Goal: Task Accomplishment & Management: Use online tool/utility

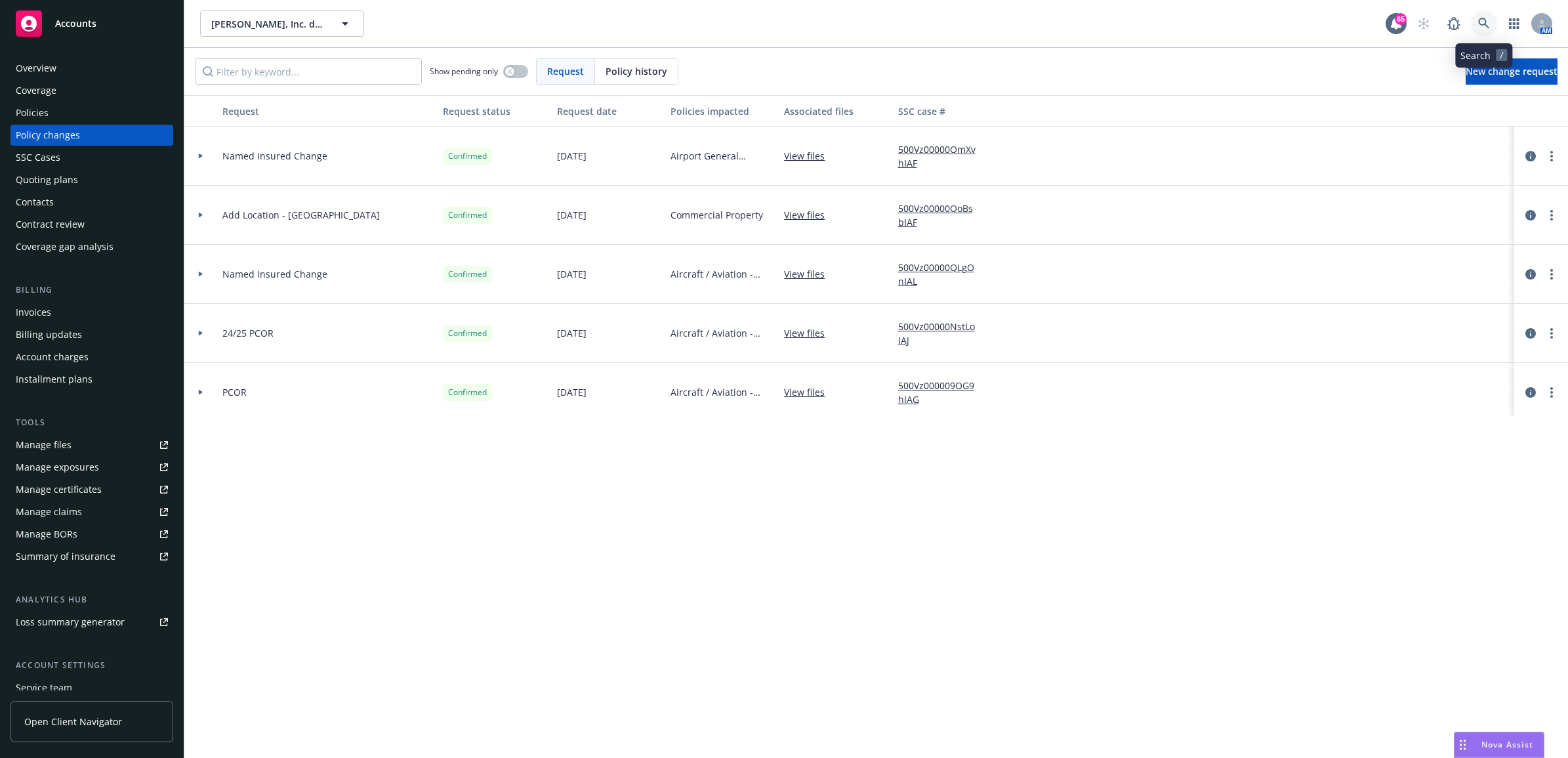
click at [774, 20] on icon at bounding box center [1484, 23] width 12 height 12
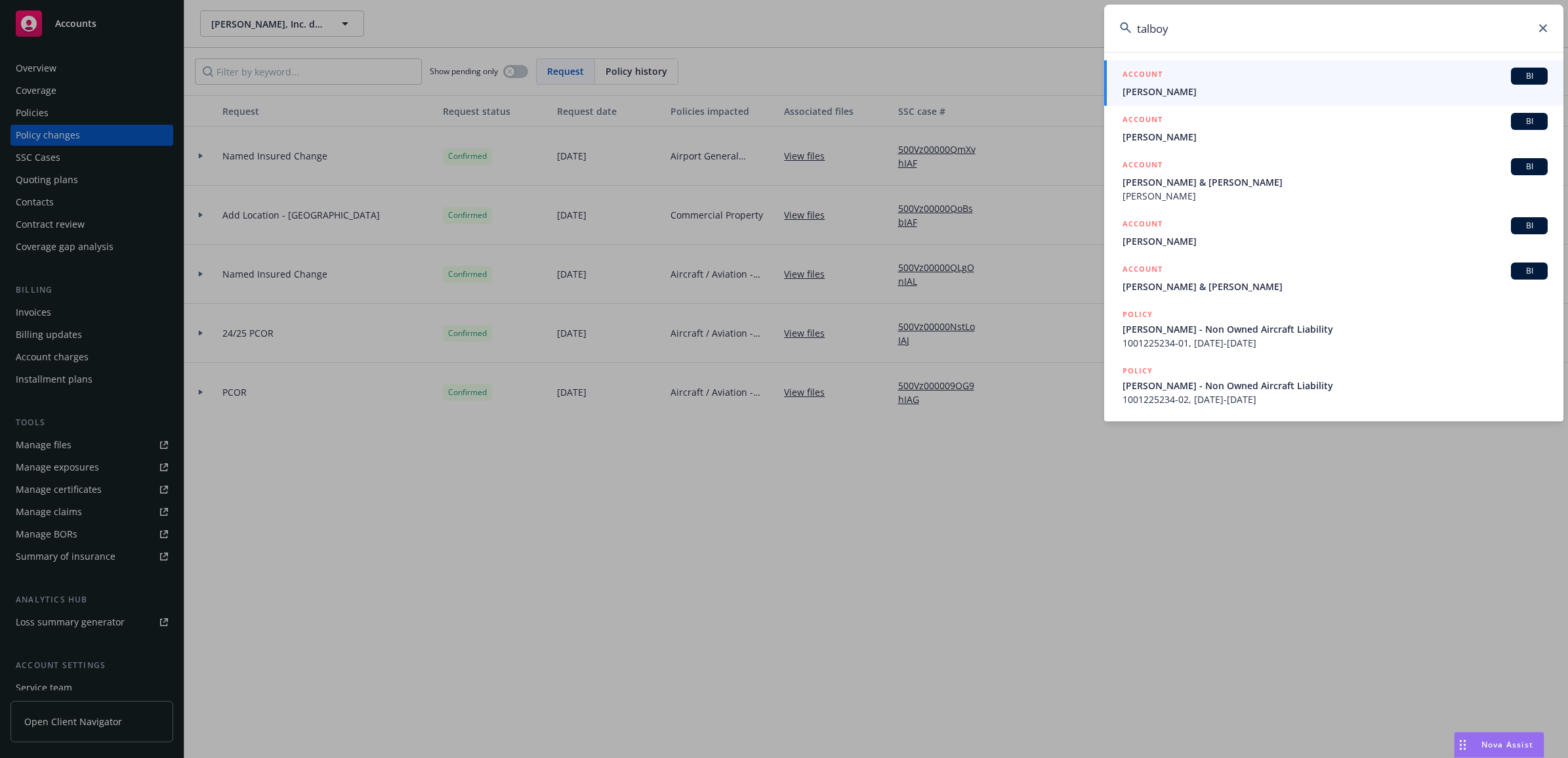
type input "talboy"
click at [774, 89] on span "[PERSON_NAME]" at bounding box center [1335, 91] width 425 height 14
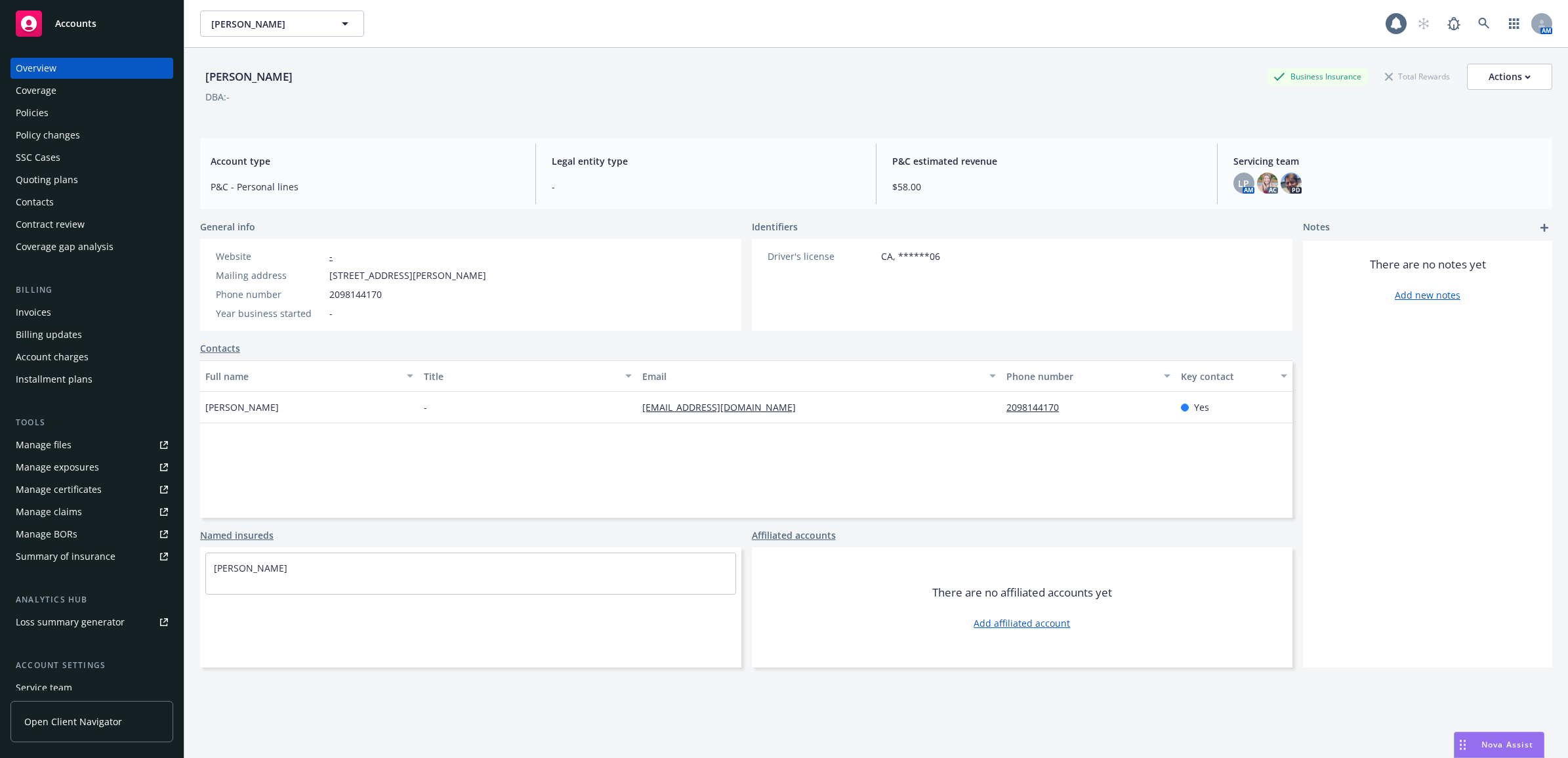
click at [100, 115] on div "Policies" at bounding box center [92, 113] width 152 height 21
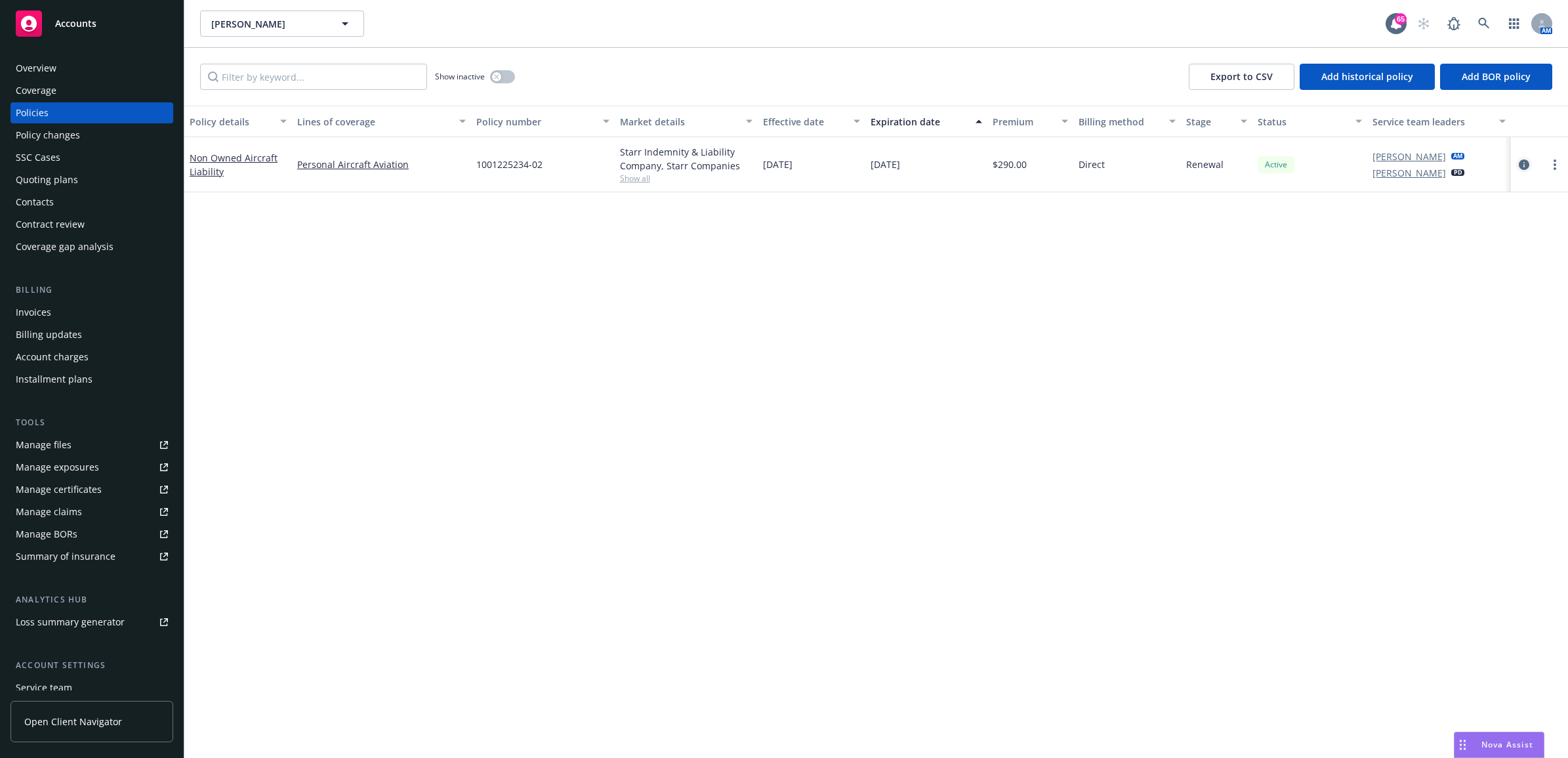
click at [774, 162] on icon "circleInformation" at bounding box center [1523, 164] width 10 height 10
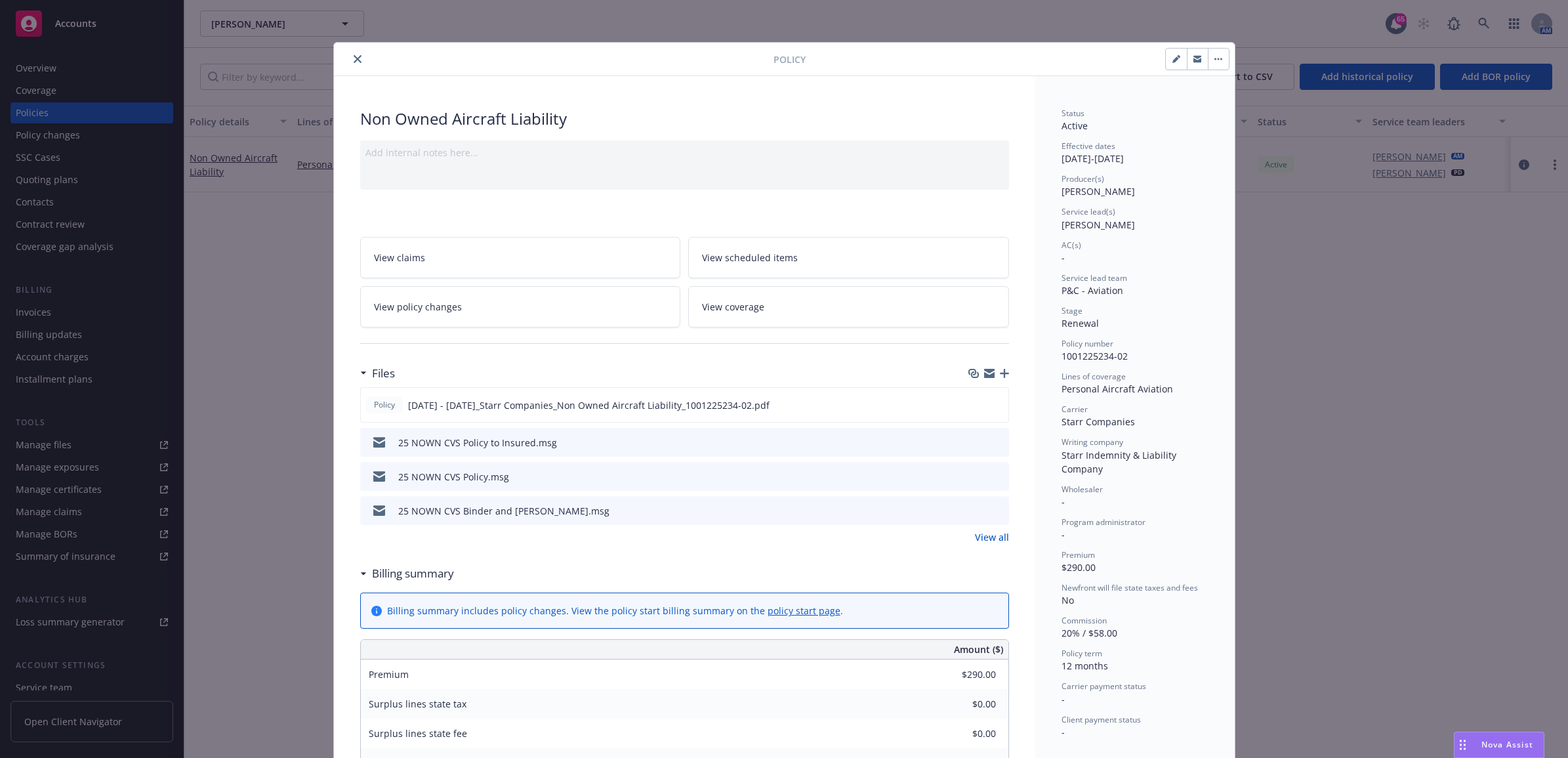
click at [774, 331] on div at bounding box center [988, 373] width 41 height 10
click at [774, 331] on icon "button" at bounding box center [1004, 373] width 10 height 10
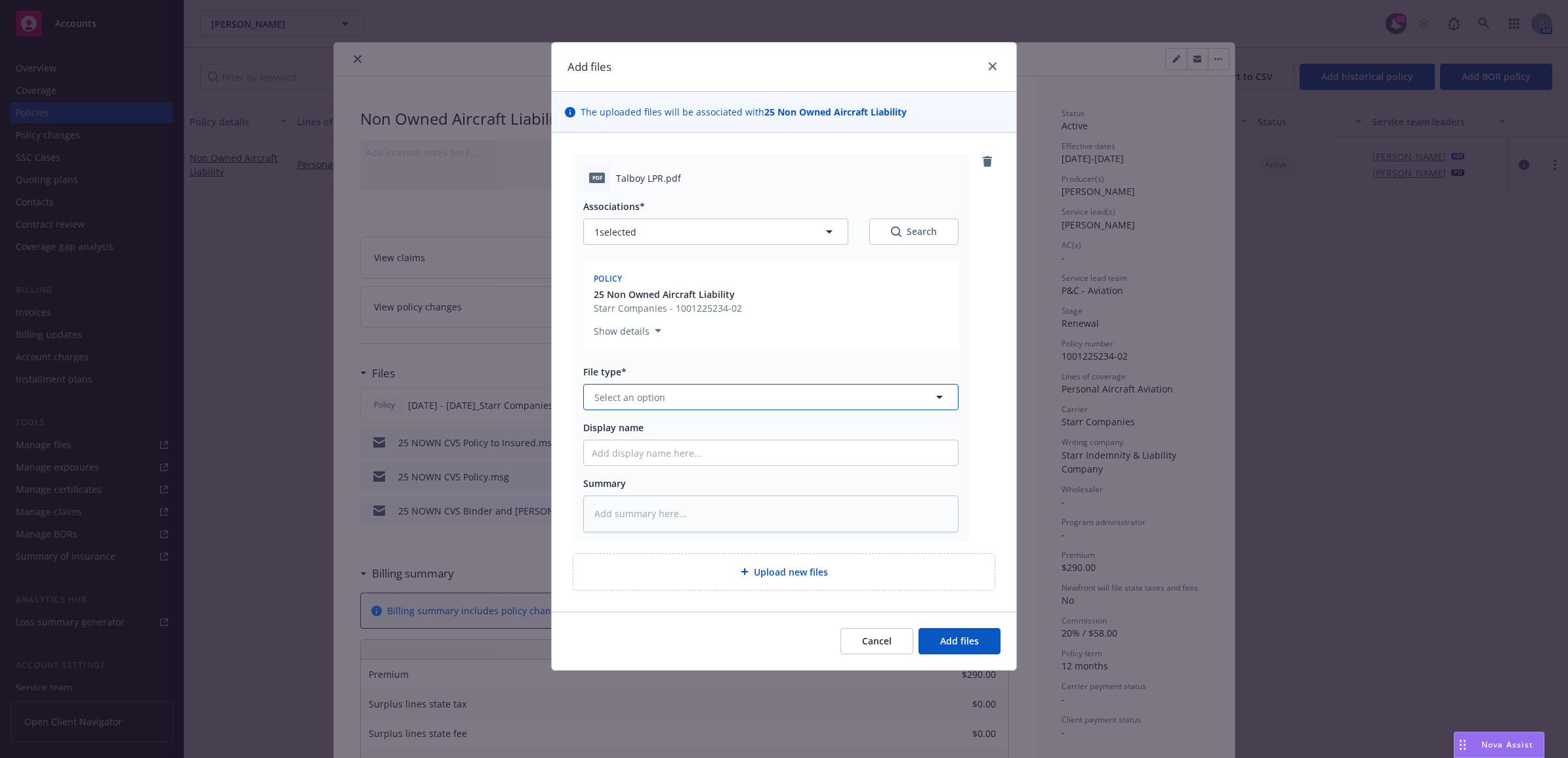
click at [689, 331] on button "Select an option" at bounding box center [770, 397] width 375 height 26
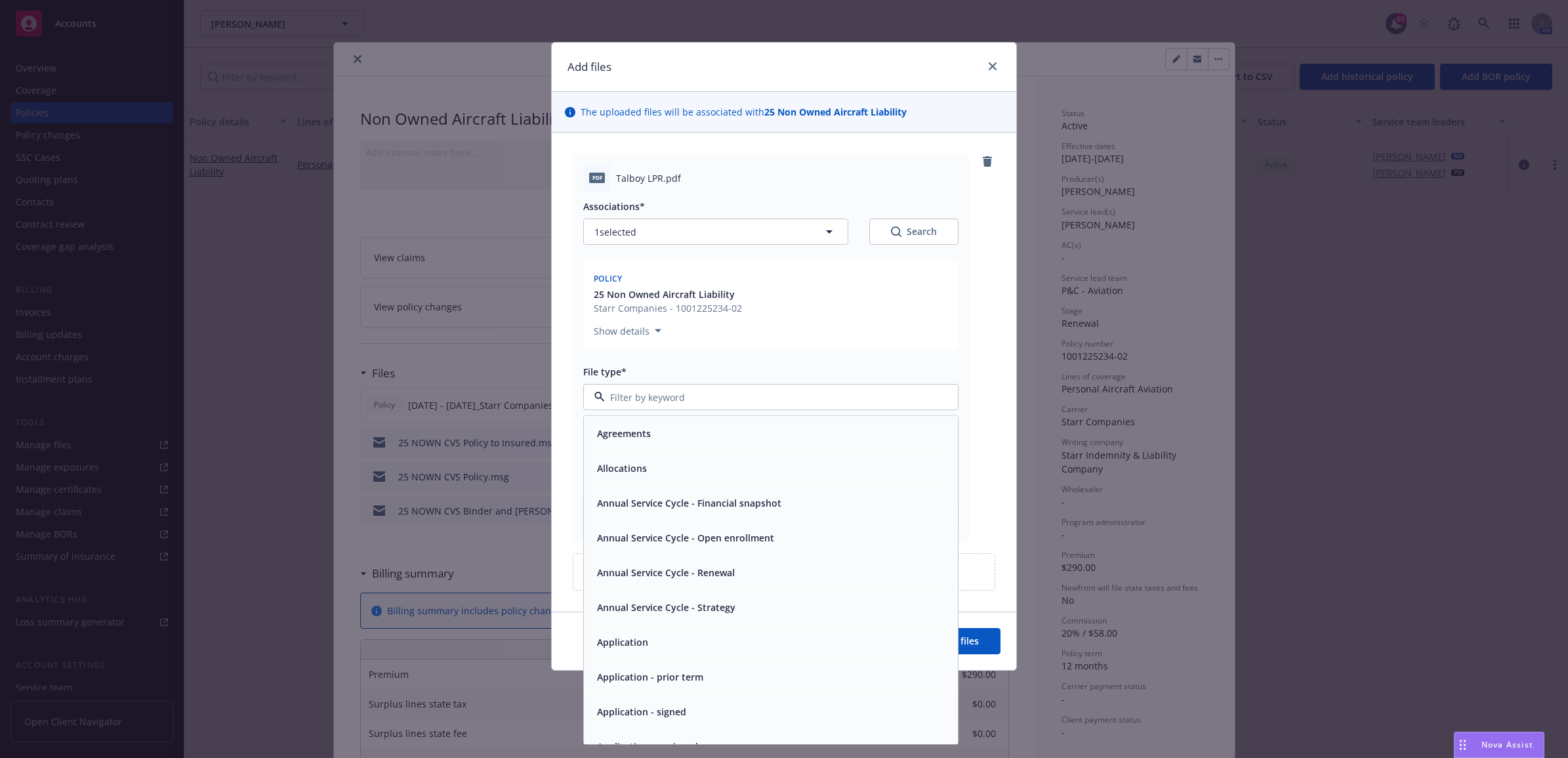
type input "p"
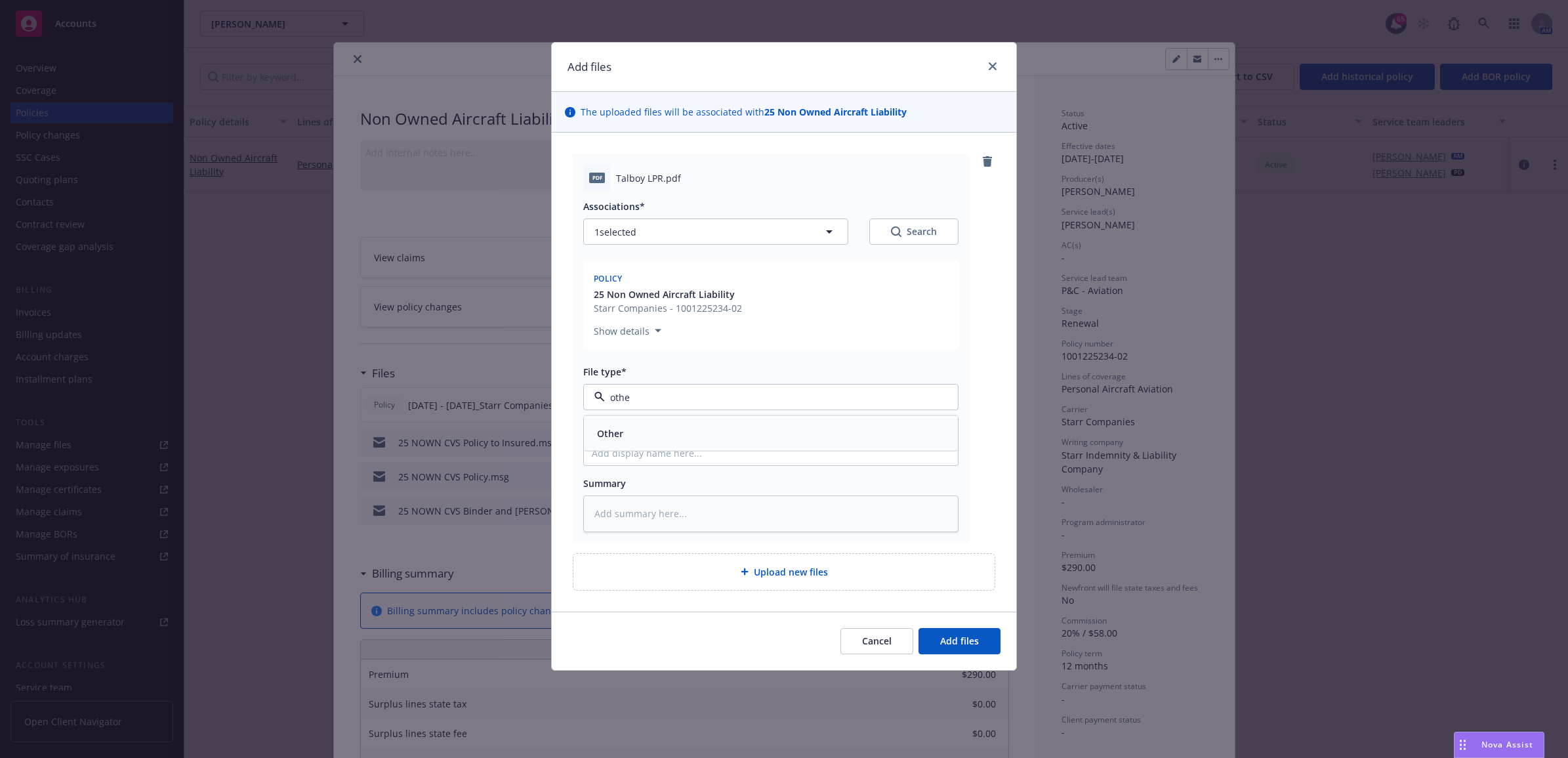
type input "other"
click at [683, 331] on div "Other" at bounding box center [770, 433] width 358 height 19
click at [669, 331] on input "Display name" at bounding box center [771, 452] width 374 height 25
type textarea "x"
type input "2"
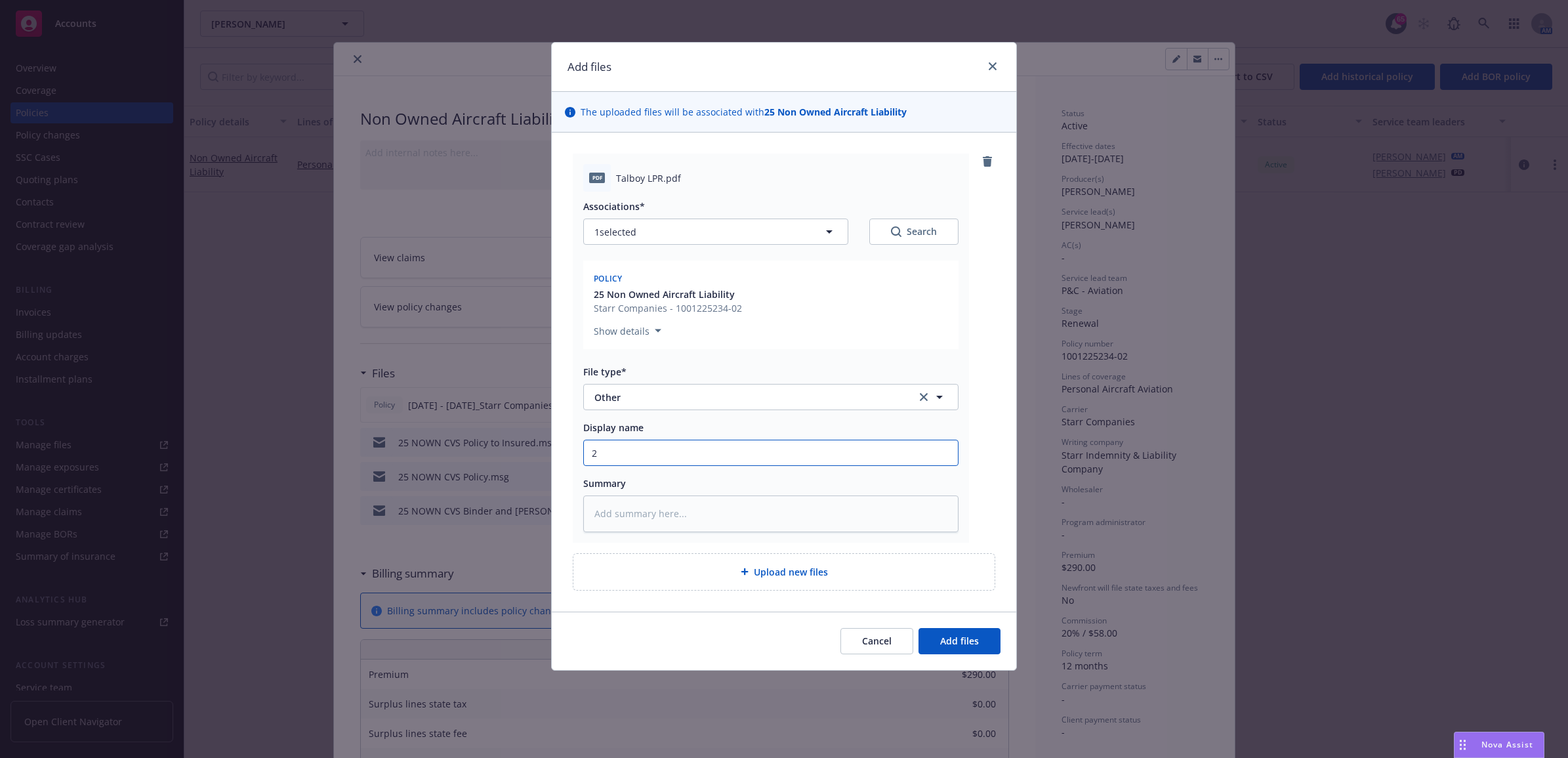
type textarea "x"
type input "25"
type textarea "x"
type input "25"
type textarea "x"
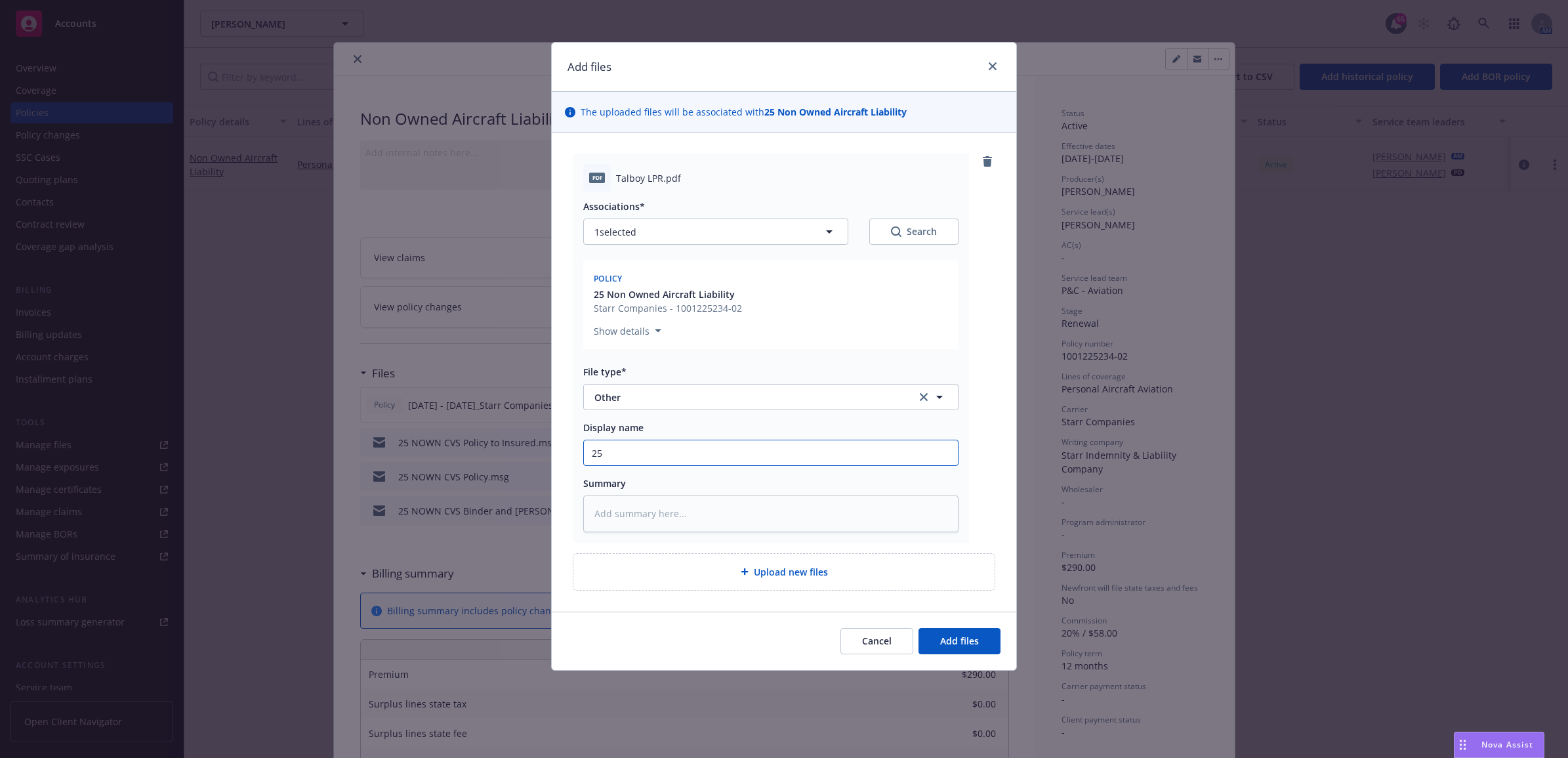
type input "25 N"
type textarea "x"
type input "25 NO"
type textarea "x"
type input "25 NOW"
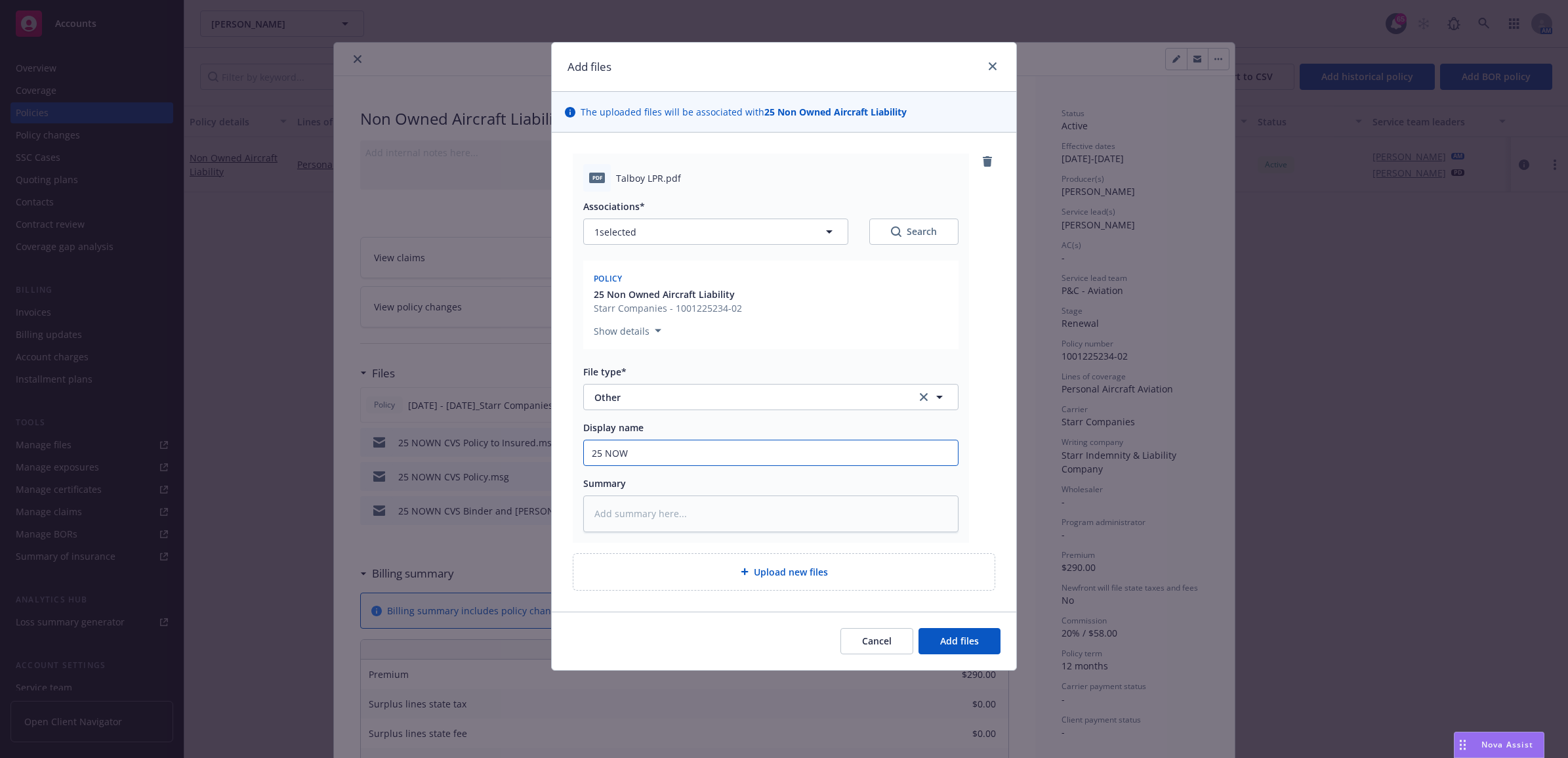
type textarea "x"
type input "25 NOWN"
type textarea "x"
type input "25 NOWN"
type textarea "x"
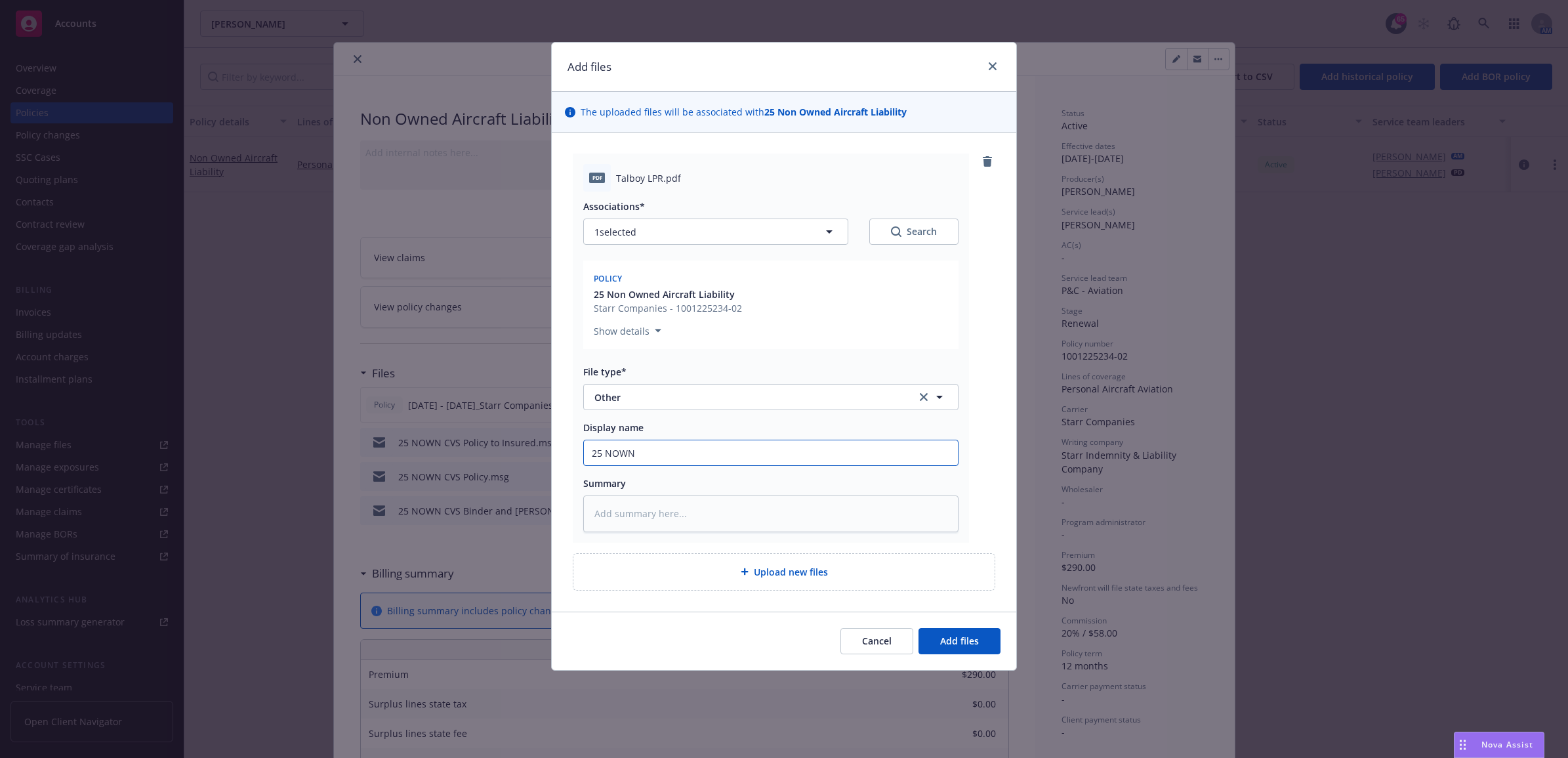
type input "25 NOWN C"
type textarea "x"
type input "25 NOWN CV"
type textarea "x"
type input "25 NOWN CVS"
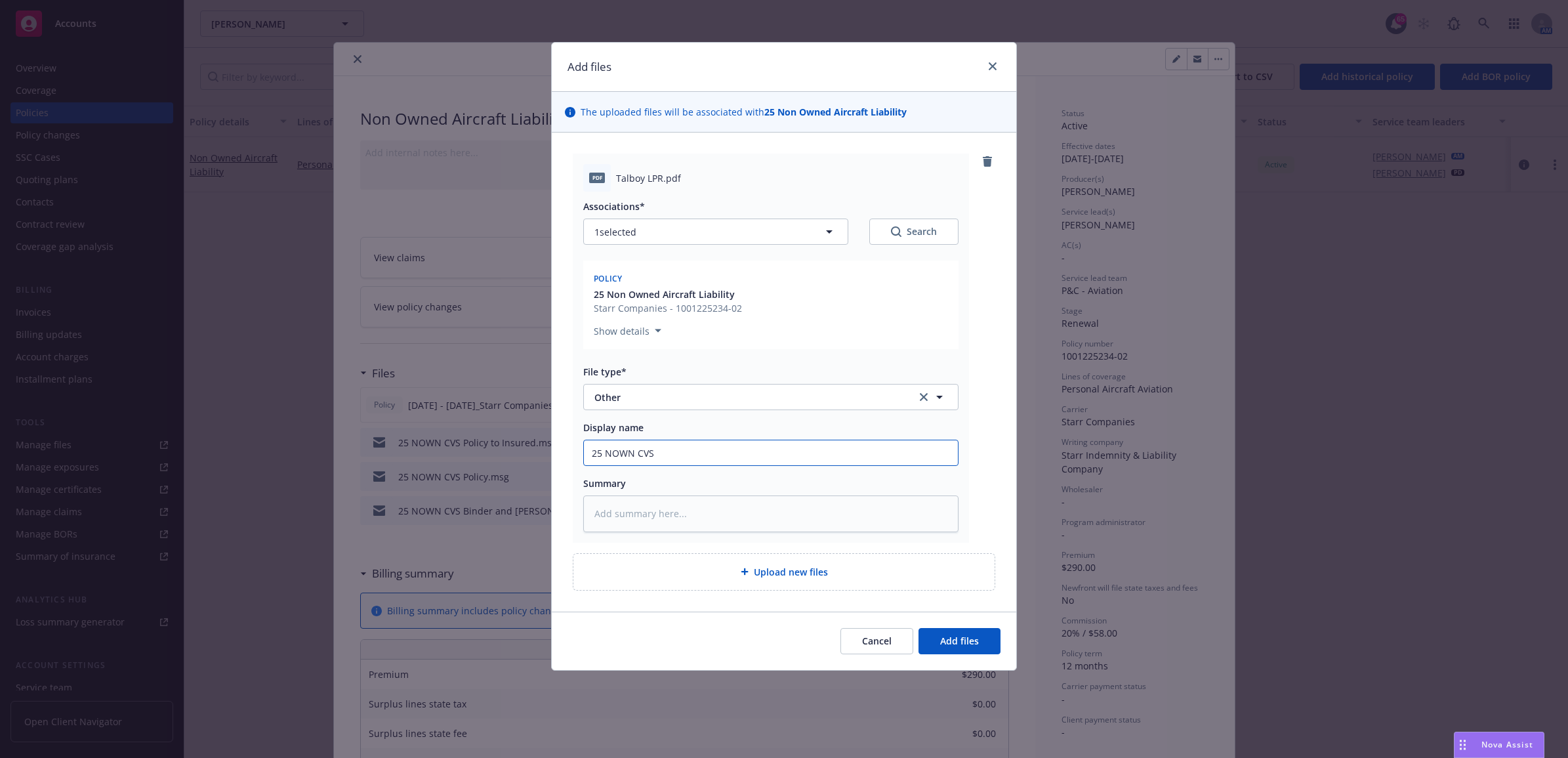
type textarea "x"
type input "25 NOWN CVS"
type textarea "x"
type input "25 NOWN CVS -"
type textarea "x"
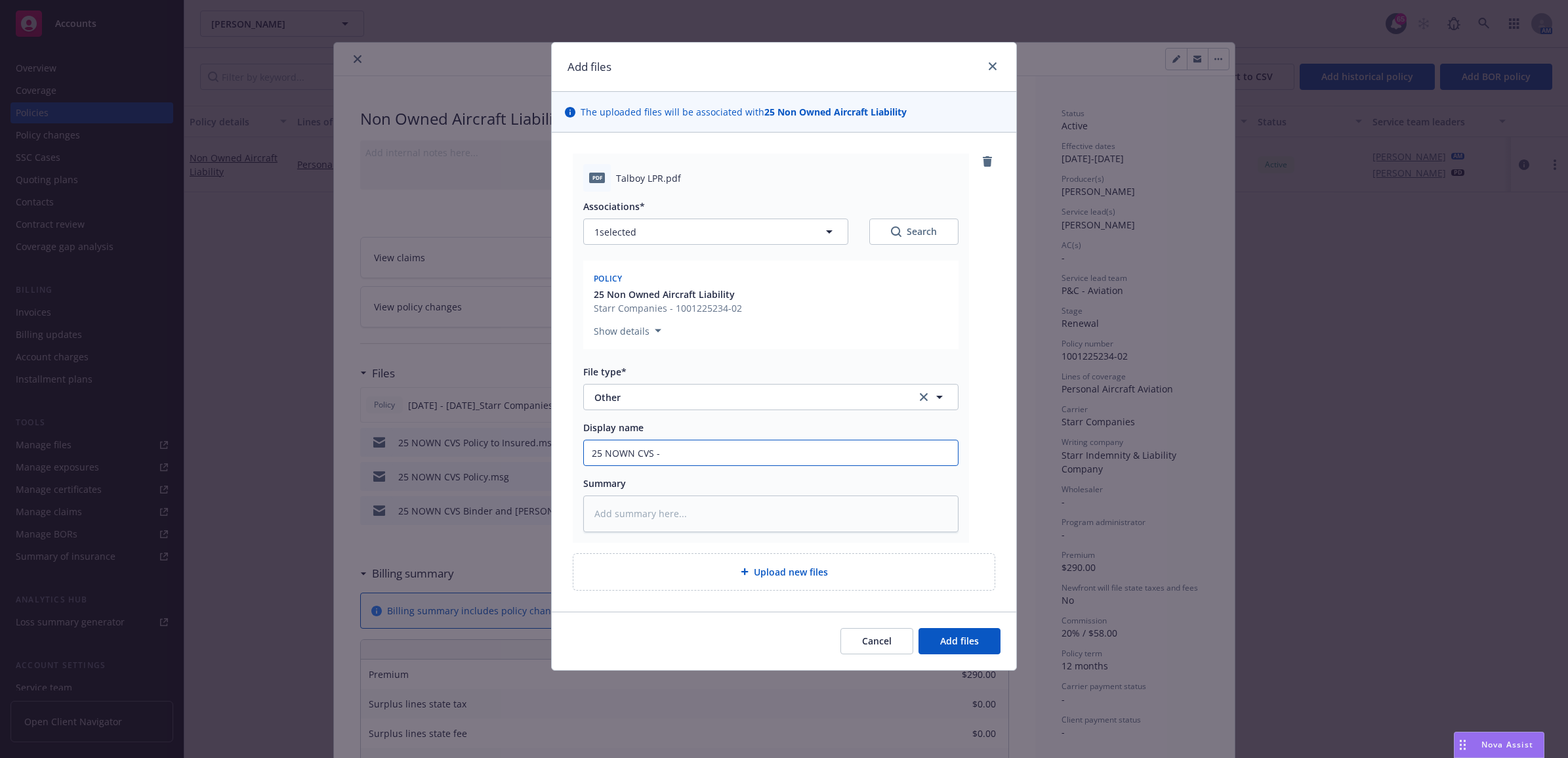
type input "25 NOWN CVS -"
type textarea "x"
type input "25 NOWN CVS - S"
type textarea "x"
type input "25 NOWN CVS - Si"
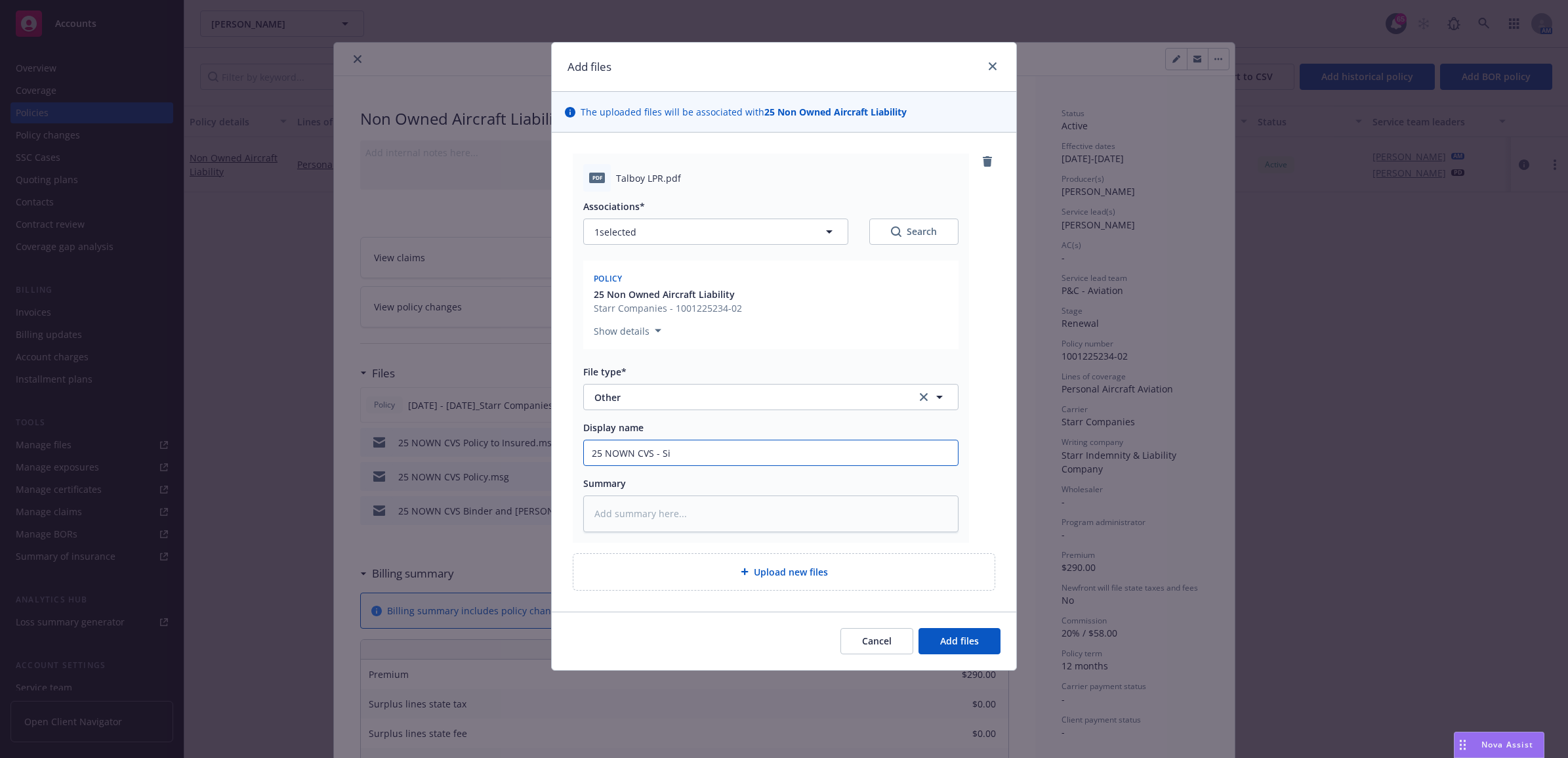
type textarea "x"
type input "25 NOWN CVS - Sig"
type textarea "x"
type input "25 NOWN CVS - Sign"
type textarea "x"
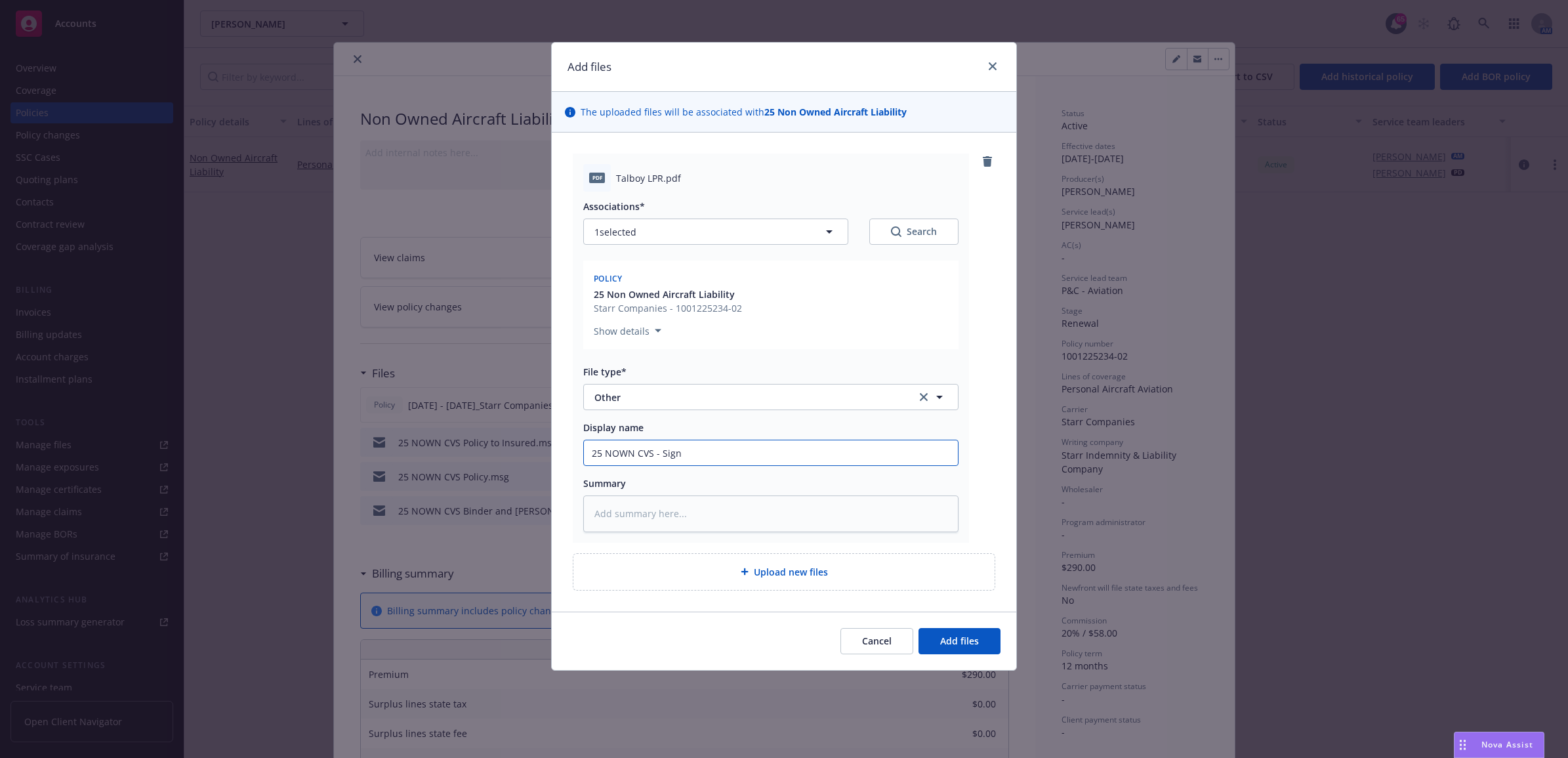
type input "25 NOWN CVS - Signe"
type textarea "x"
type input "25 NOWN CVS - Signed"
type textarea "x"
type input "25 NOWN CVS - Signed"
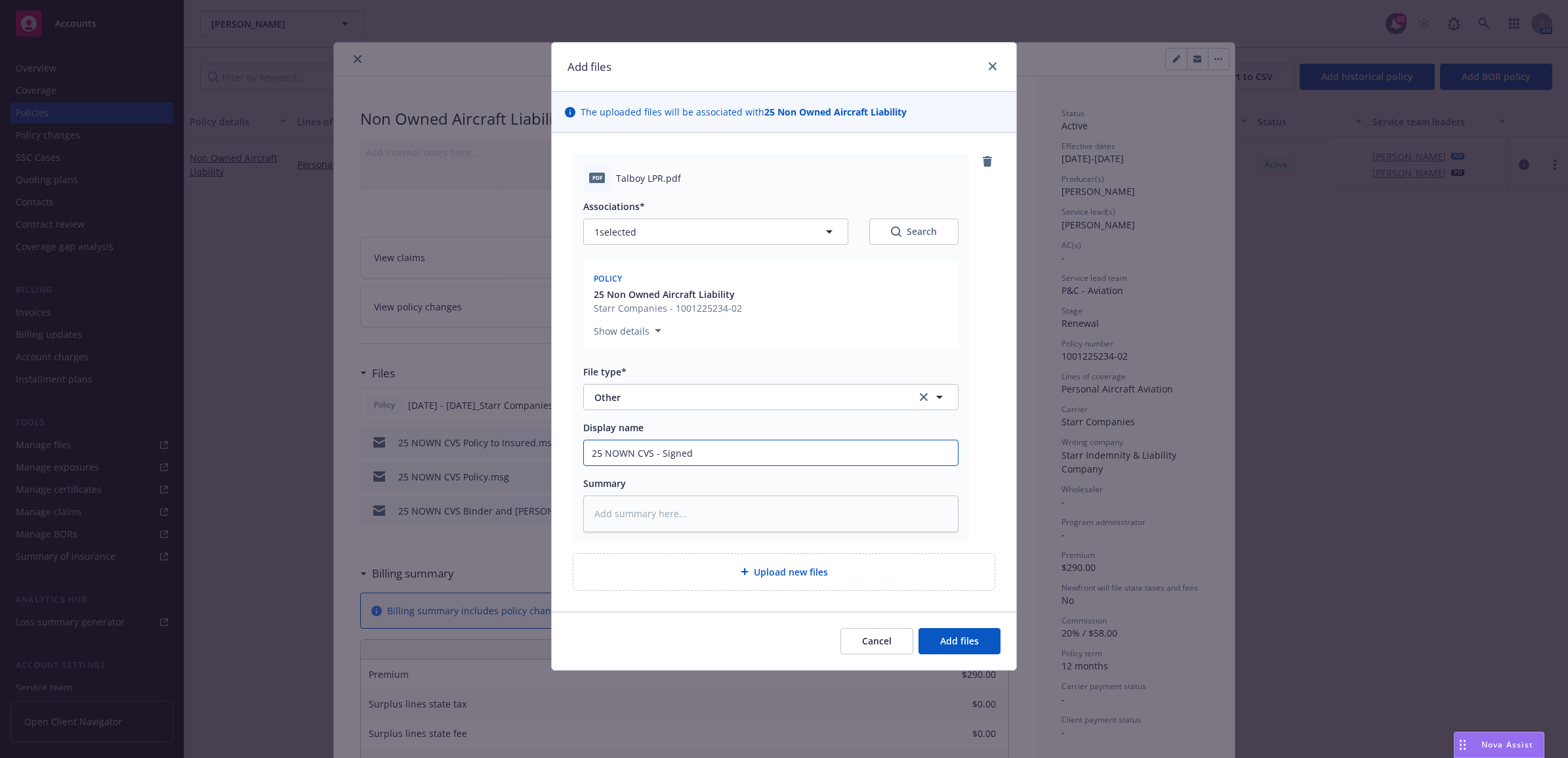
type textarea "x"
type input "25 NOWN CVS - Signed L"
type textarea "x"
type input "25 NOWN CVS - Signed LP"
type textarea "x"
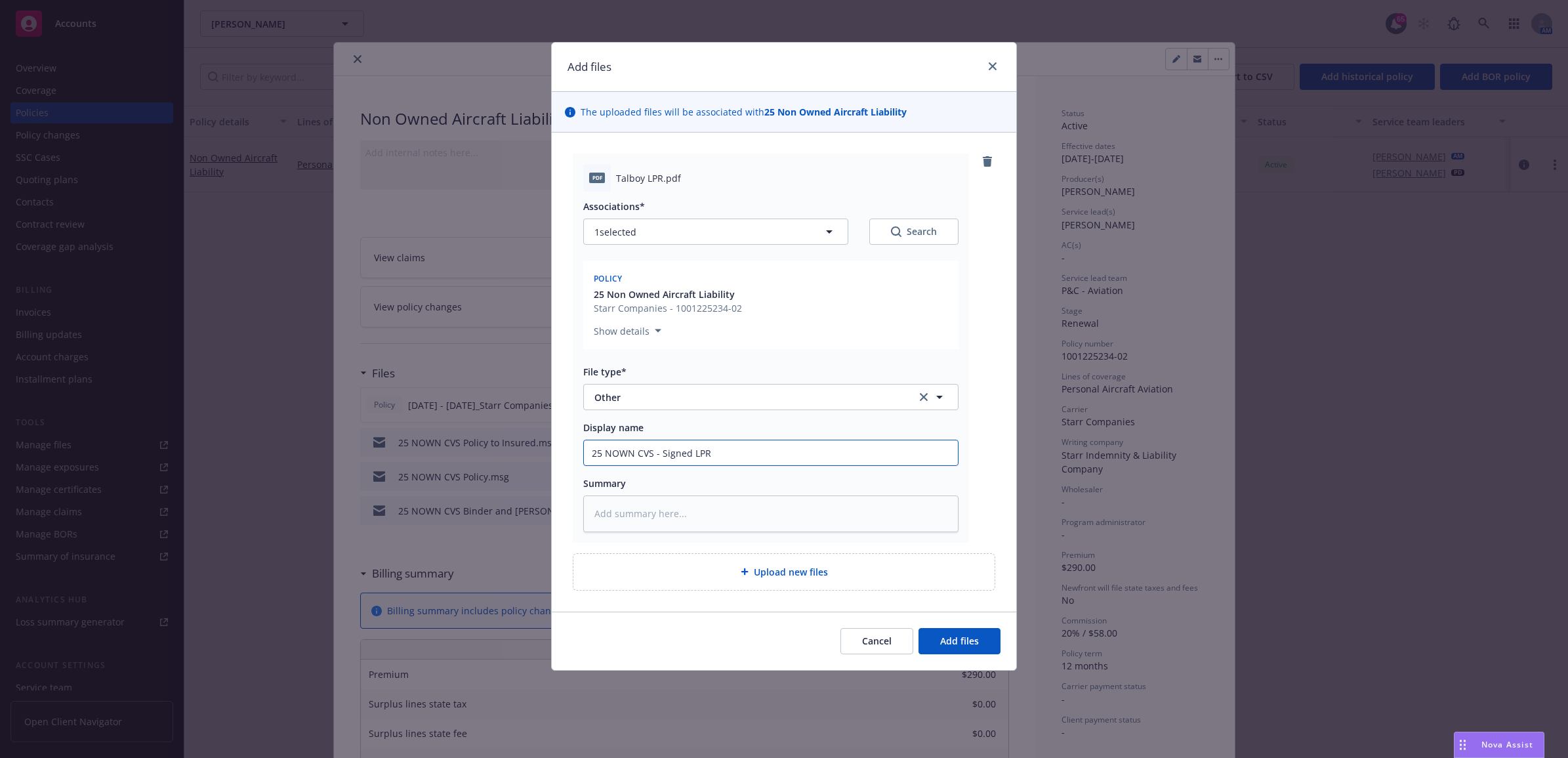
drag, startPoint x: 735, startPoint y: 450, endPoint x: 551, endPoint y: 435, distance: 184.6
click at [526, 331] on div "Add files The uploaded files will be associated with 25 Non Owned Aircraft Liab…" at bounding box center [784, 379] width 1568 height 758
type input "25 NOWN CVS - Signed LPR"
paste textarea "25 NOWN CVS - Signed LPR"
type textarea "x"
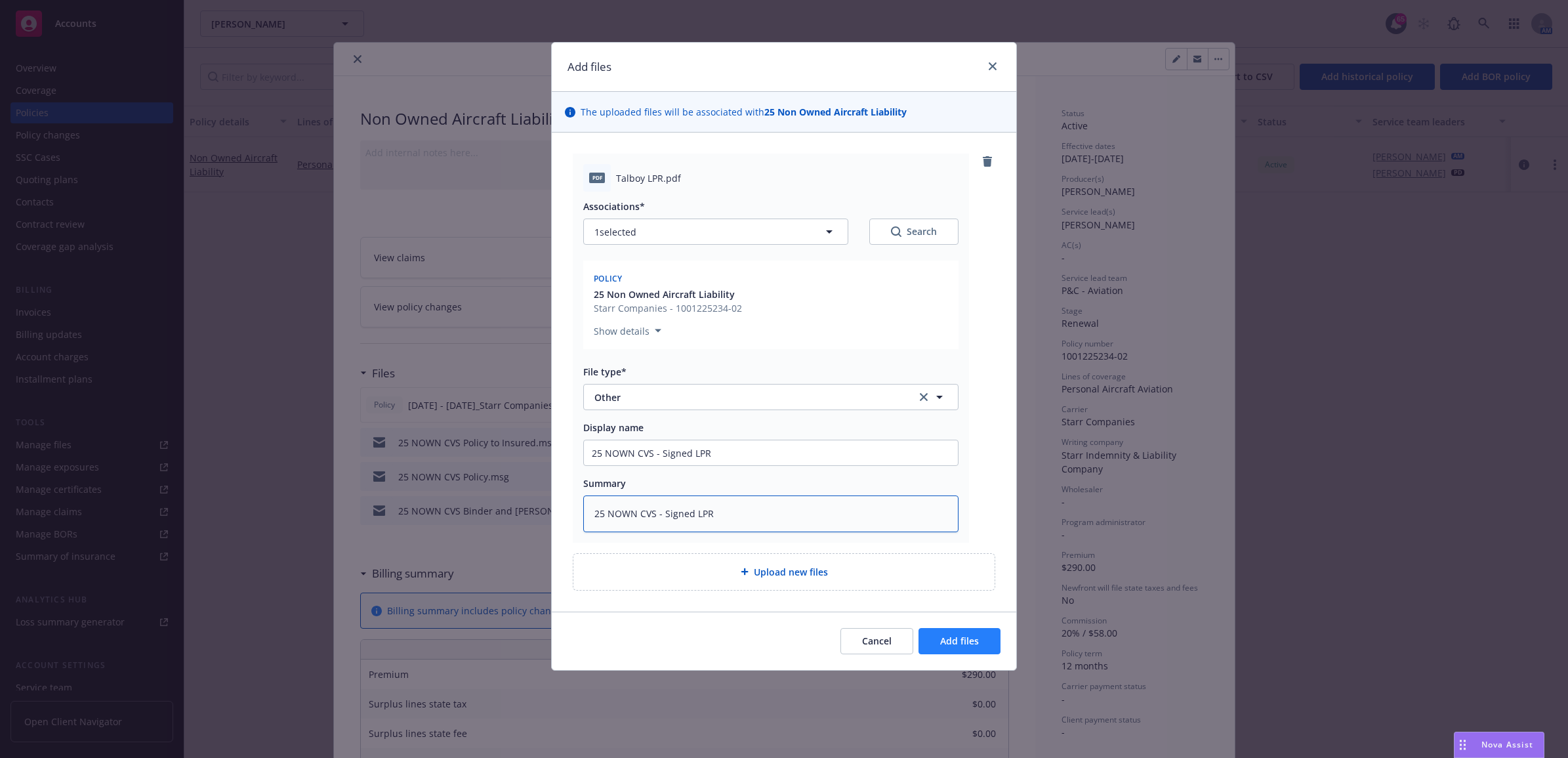
type textarea "25 NOWN CVS - Signed LPR"
click at [774, 331] on button "Add files" at bounding box center [959, 641] width 82 height 26
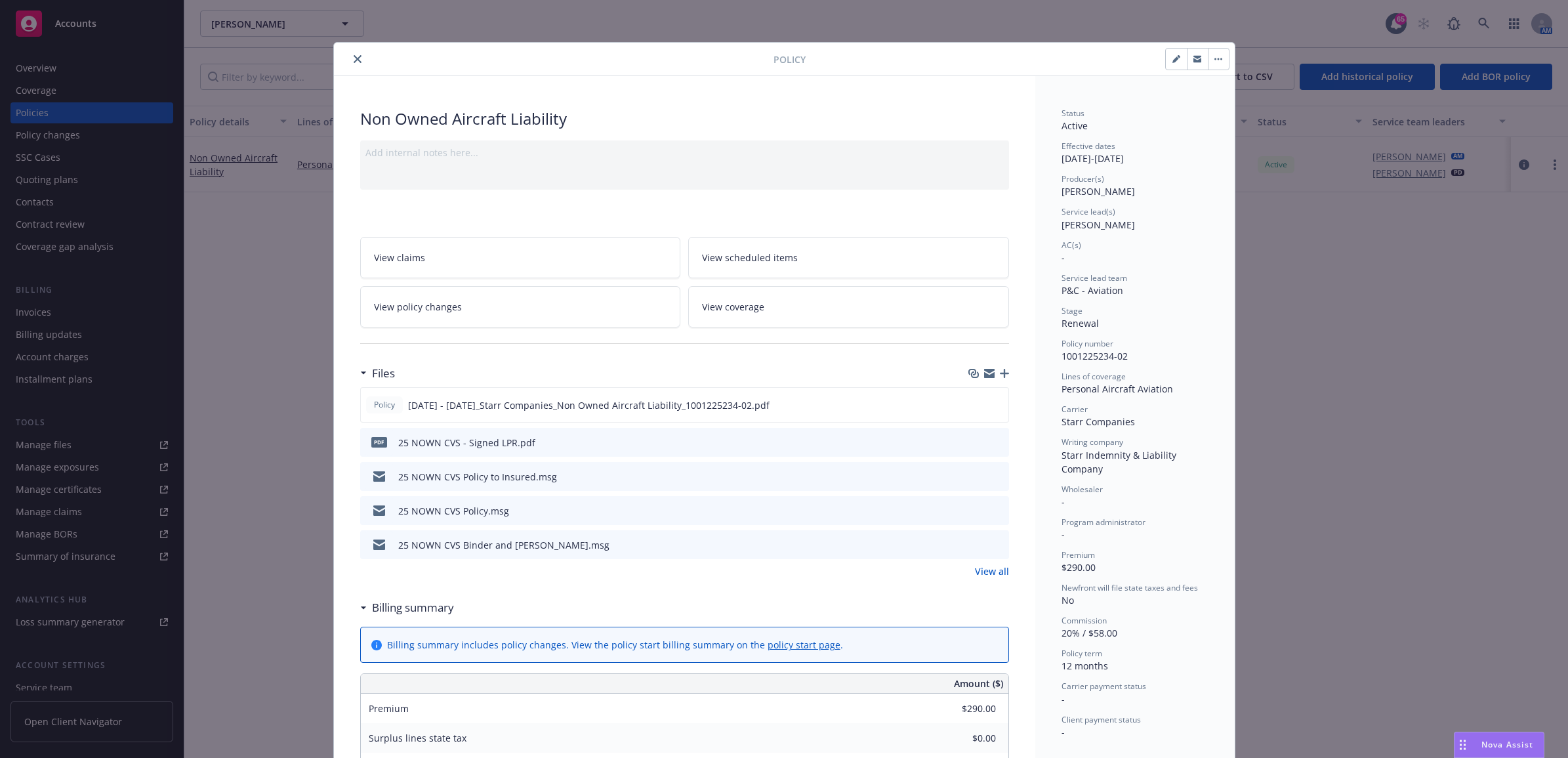
drag, startPoint x: 995, startPoint y: 379, endPoint x: 1102, endPoint y: 357, distance: 109.2
click at [774, 331] on div at bounding box center [988, 373] width 41 height 10
click at [774, 331] on icon "button" at bounding box center [1004, 373] width 10 height 10
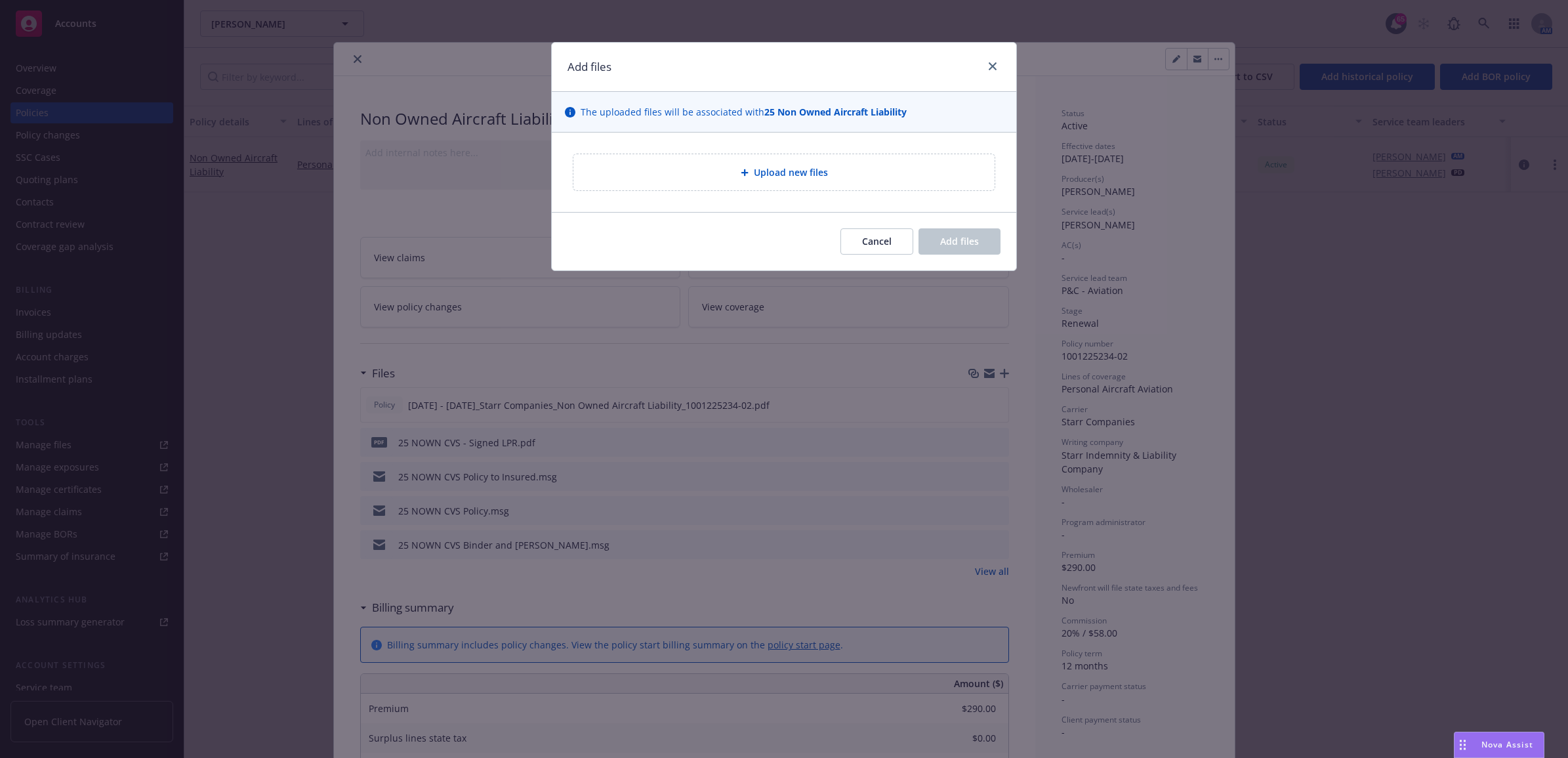
type textarea "x"
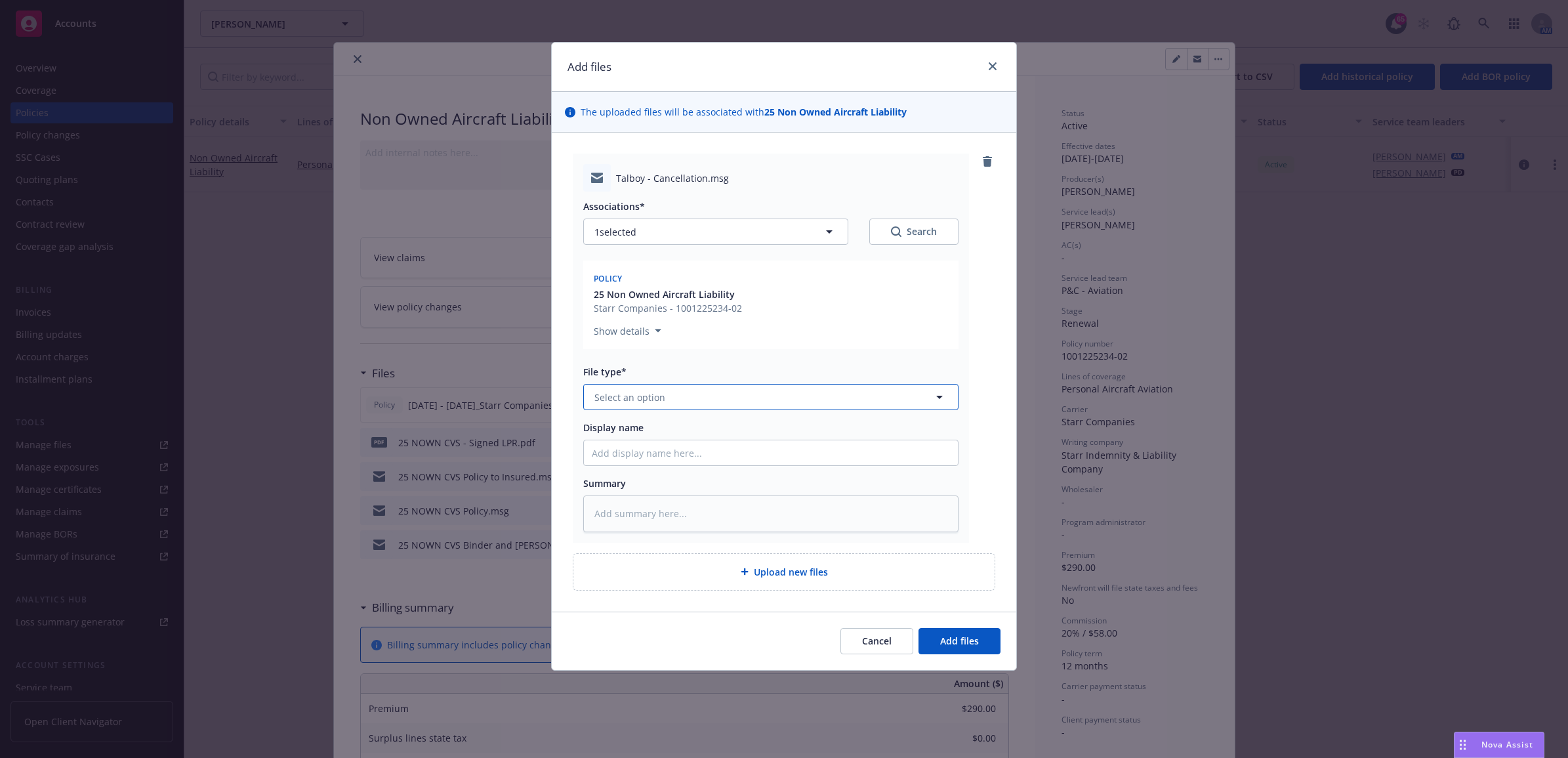
click at [696, 331] on button "Select an option" at bounding box center [770, 397] width 375 height 26
type input "email"
click at [712, 331] on div "Email" at bounding box center [771, 434] width 374 height 35
click at [705, 331] on input "Display name" at bounding box center [771, 452] width 374 height 25
type textarea "x"
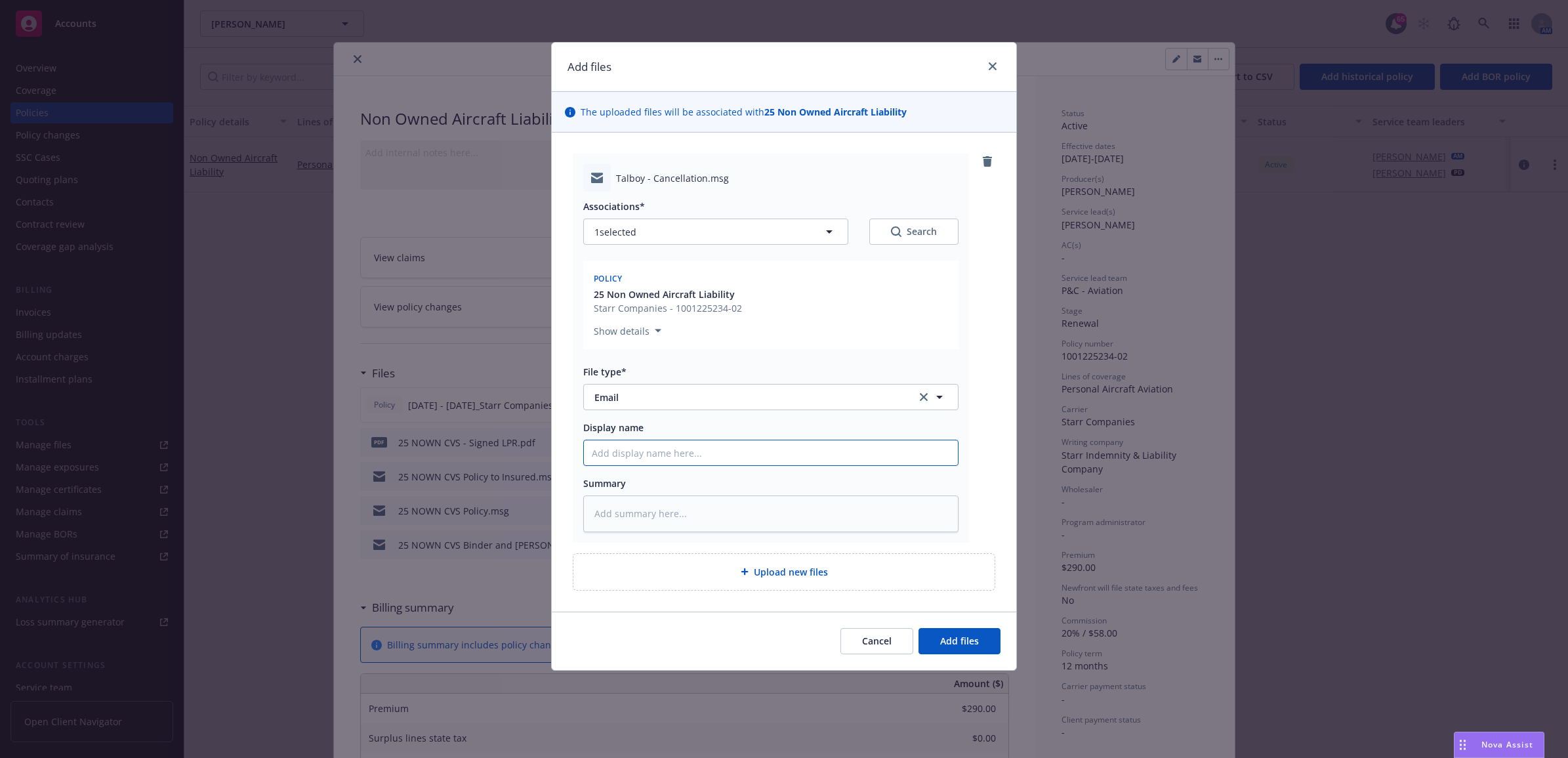
type input "5"
type textarea "x"
type input "2"
type textarea "x"
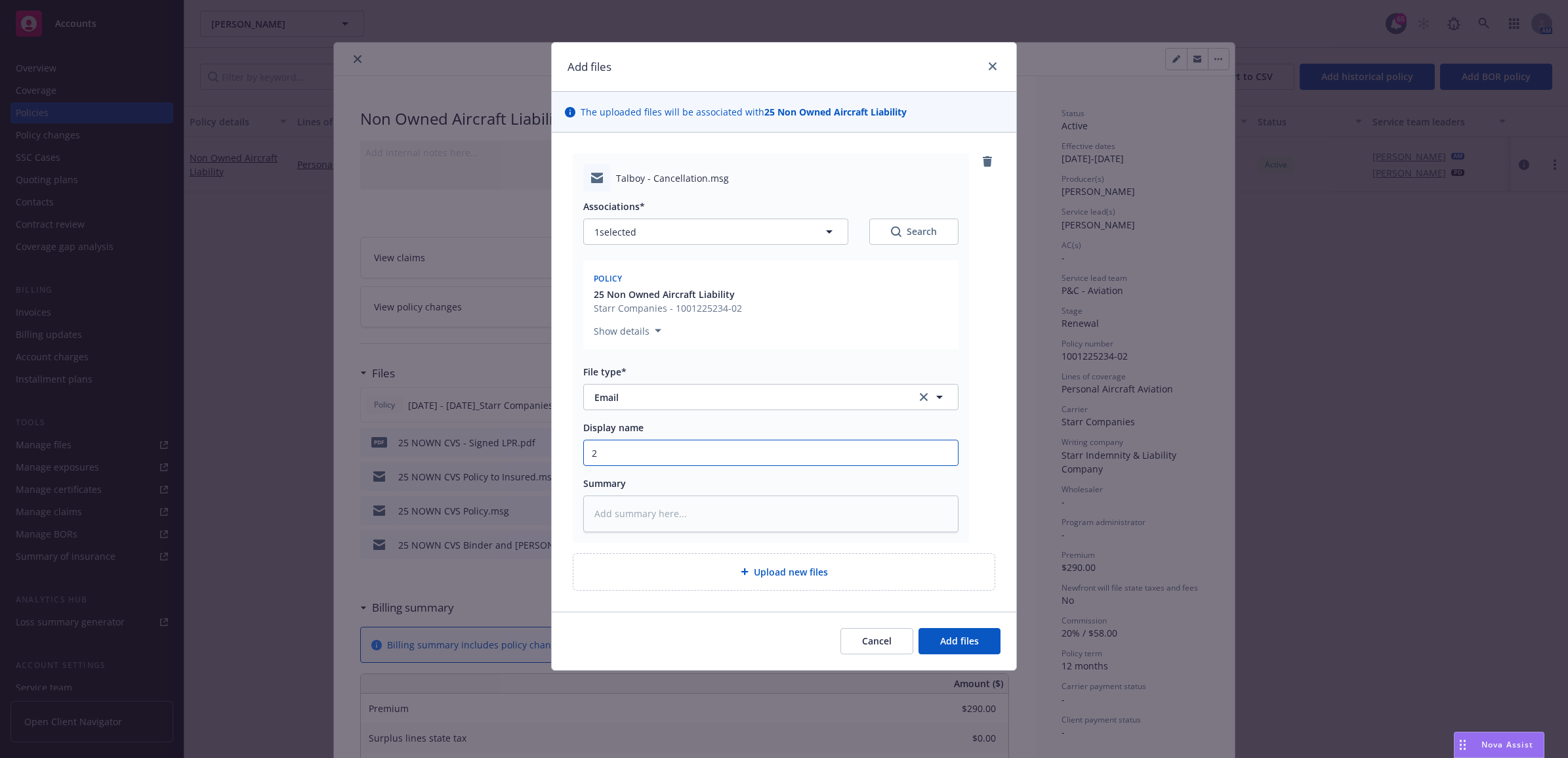
type input "25"
type textarea "x"
type input "25"
type textarea "x"
type input "25 N"
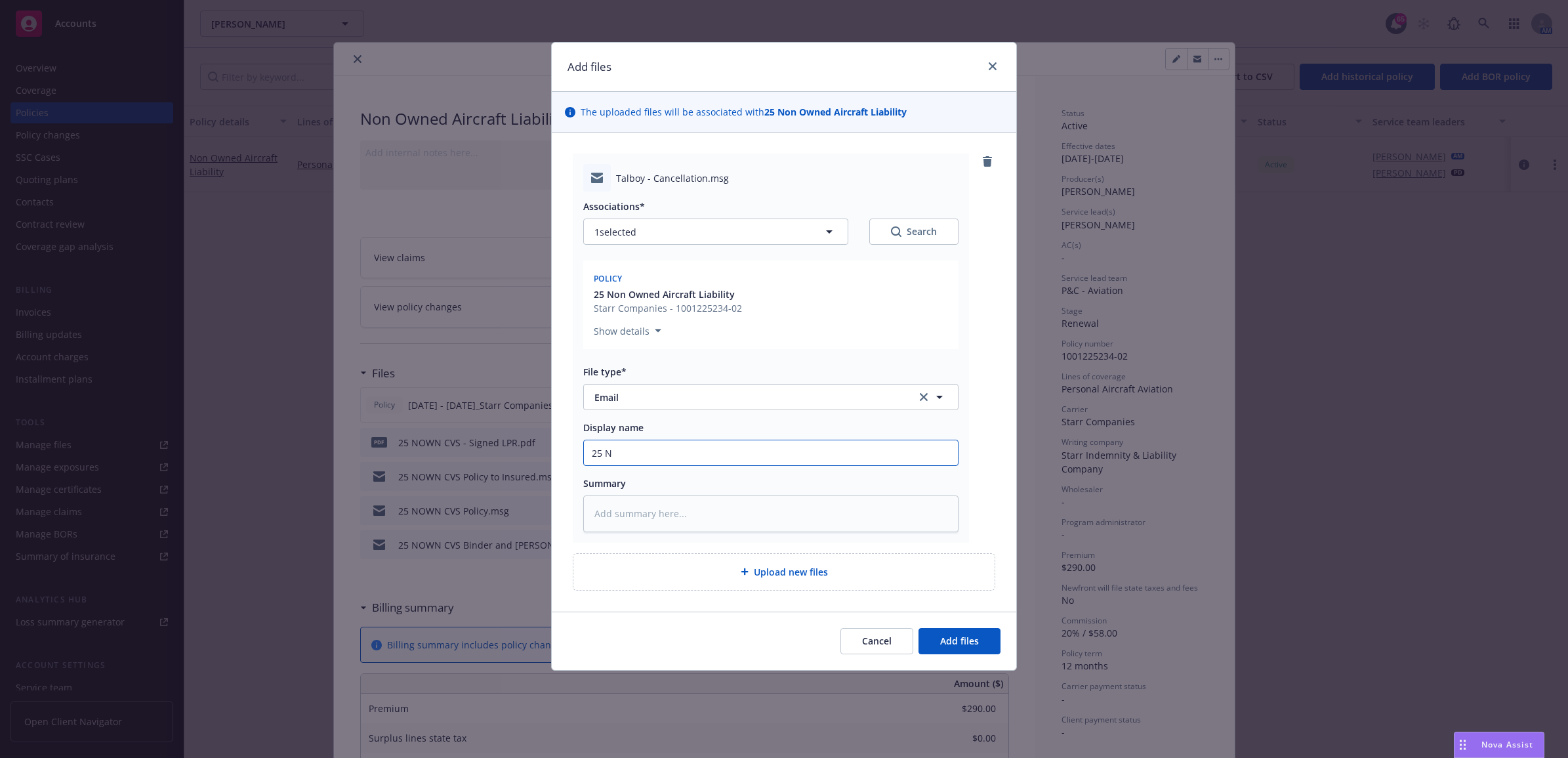
type textarea "x"
type input "25 NO"
type textarea "x"
type input "25 NOW"
type textarea "x"
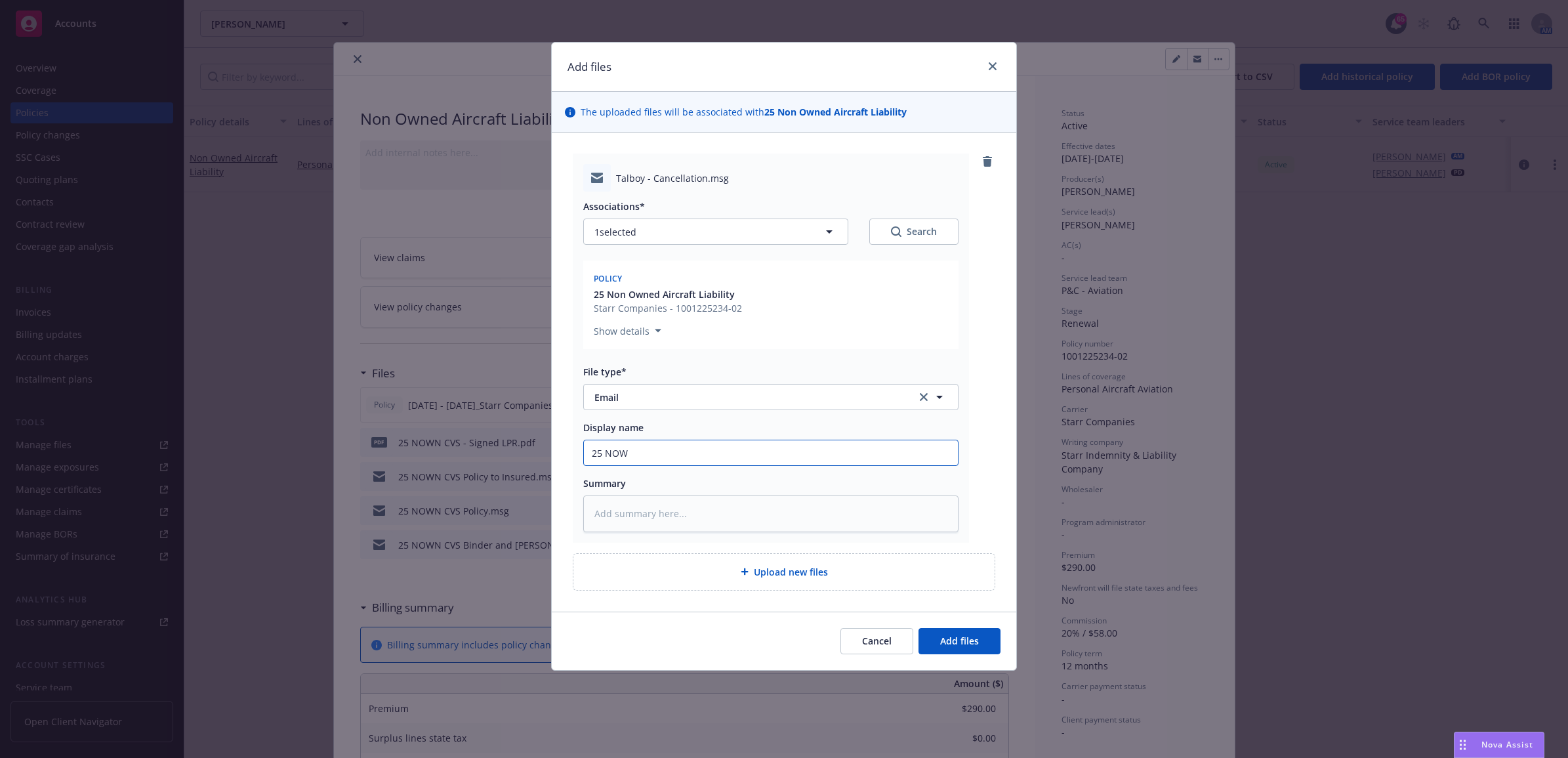
type input "25 NOWN"
type textarea "x"
type input "25 NOWN"
type textarea "x"
type input "25 NOWN C"
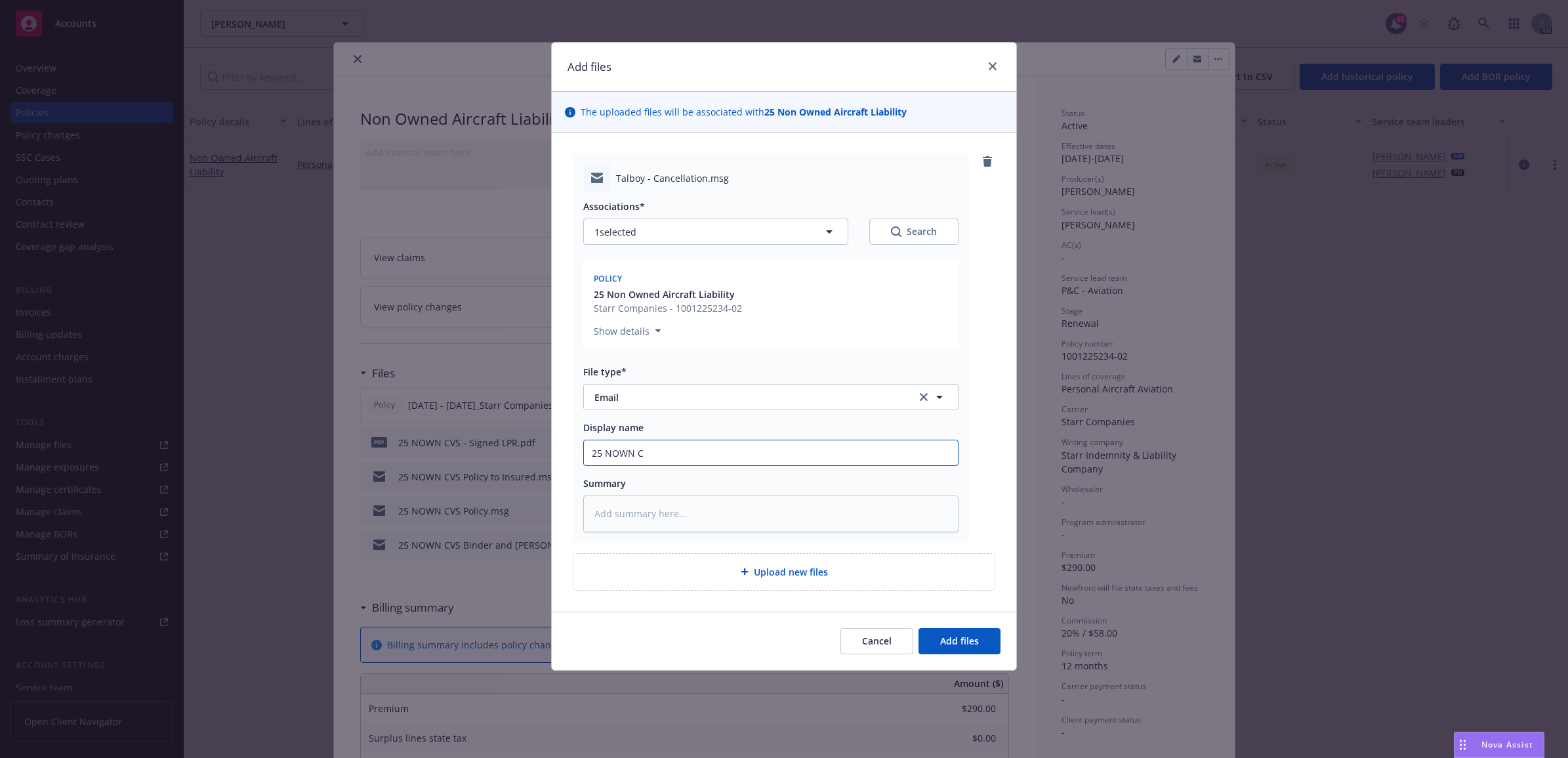
type textarea "x"
type input "25 NOWN CV"
type textarea "x"
type input "25 NOWN CVS"
type textarea "x"
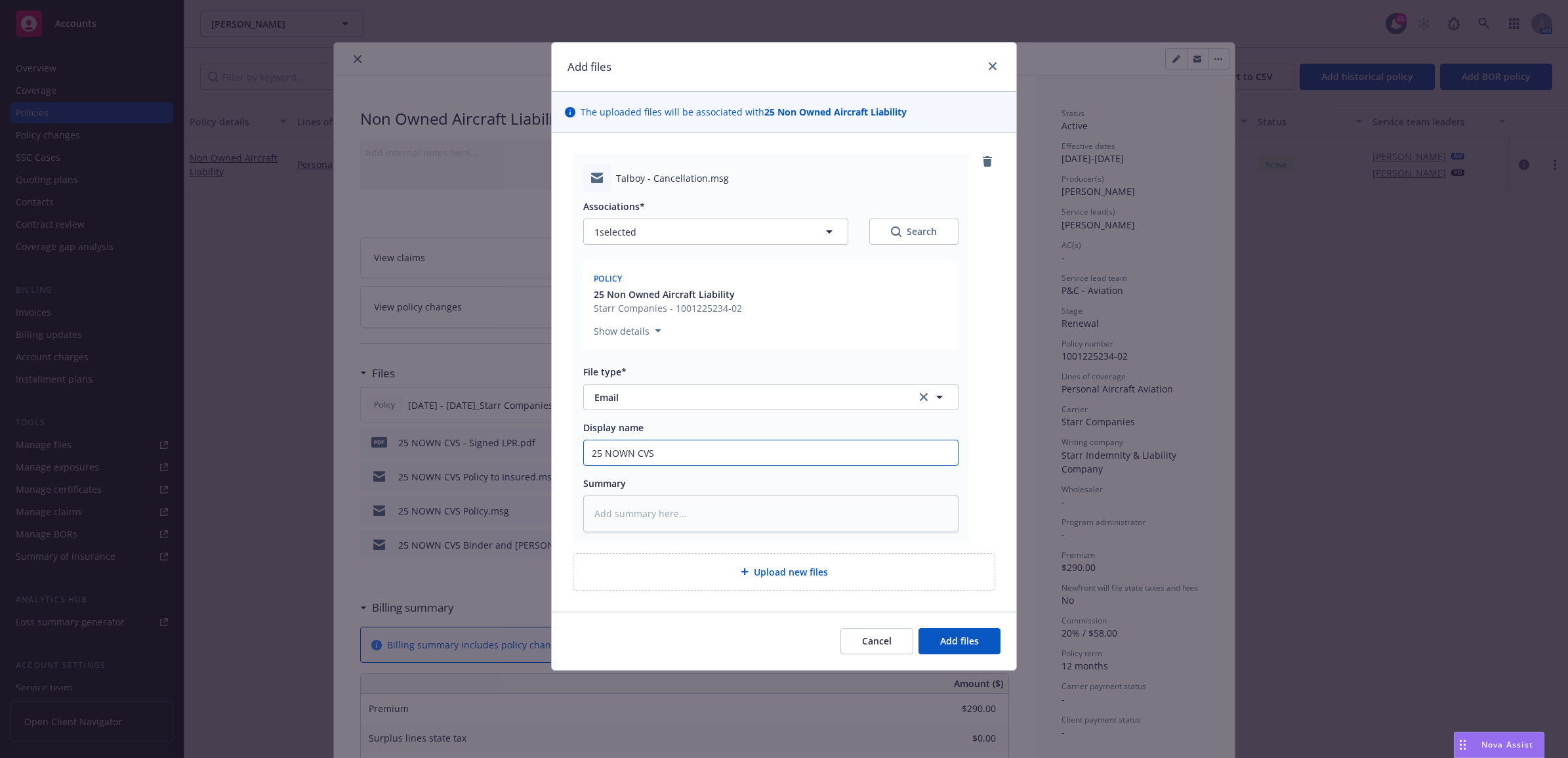
type input "25 NOWN CVS"
type textarea "x"
type input "25 NOWN CVS -"
type textarea "x"
type input "25 NOWN CVS -"
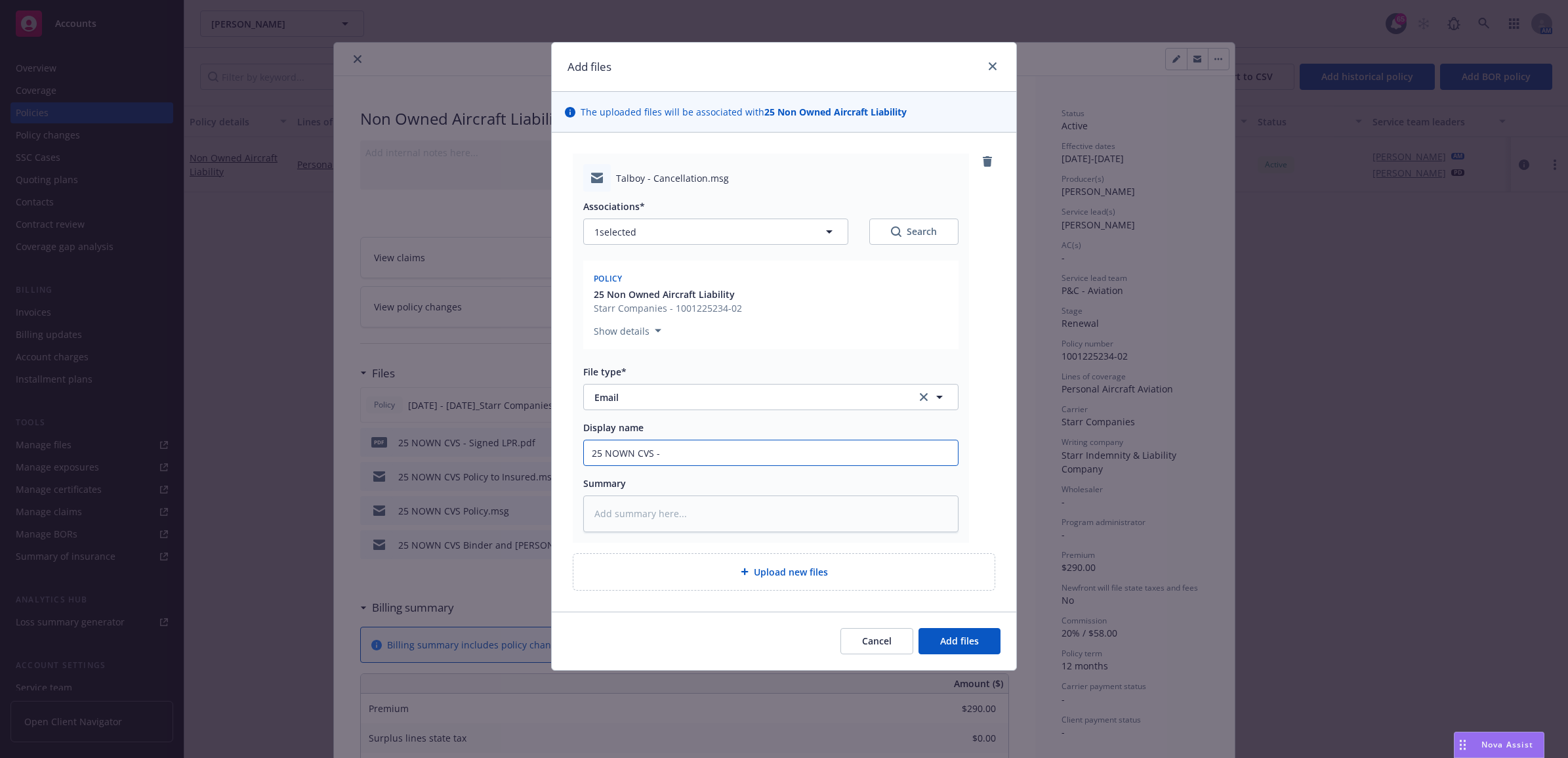
type textarea "x"
type input "25 NOWN CVS - C"
type textarea "x"
type input "25 NOWN CVS - Ca"
type textarea "x"
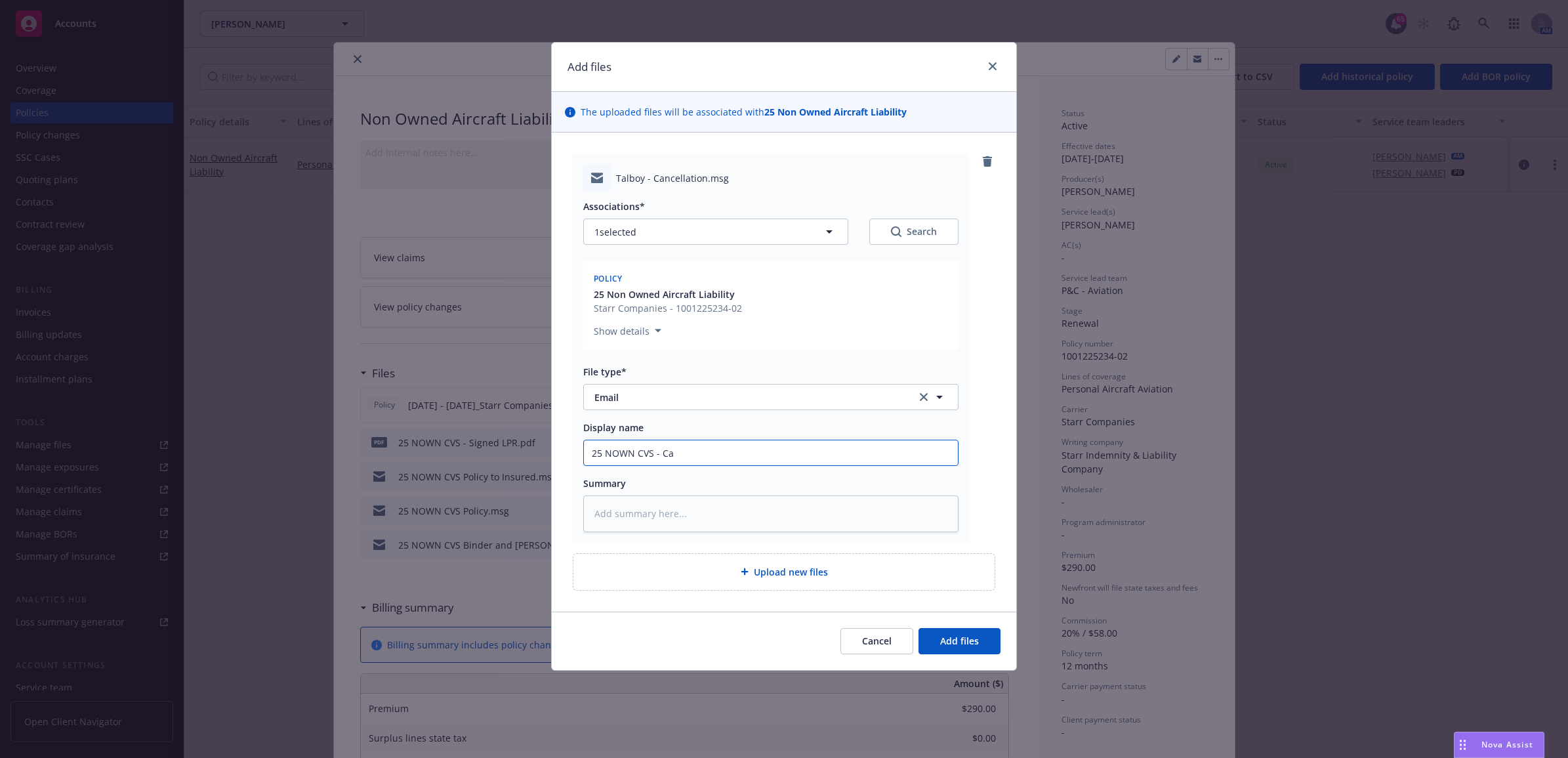
type input "25 NOWN CVS - Can"
type textarea "x"
type input "25 NOWN CVS - Canc"
type textarea "x"
type input "25 NOWN CVS - Cance"
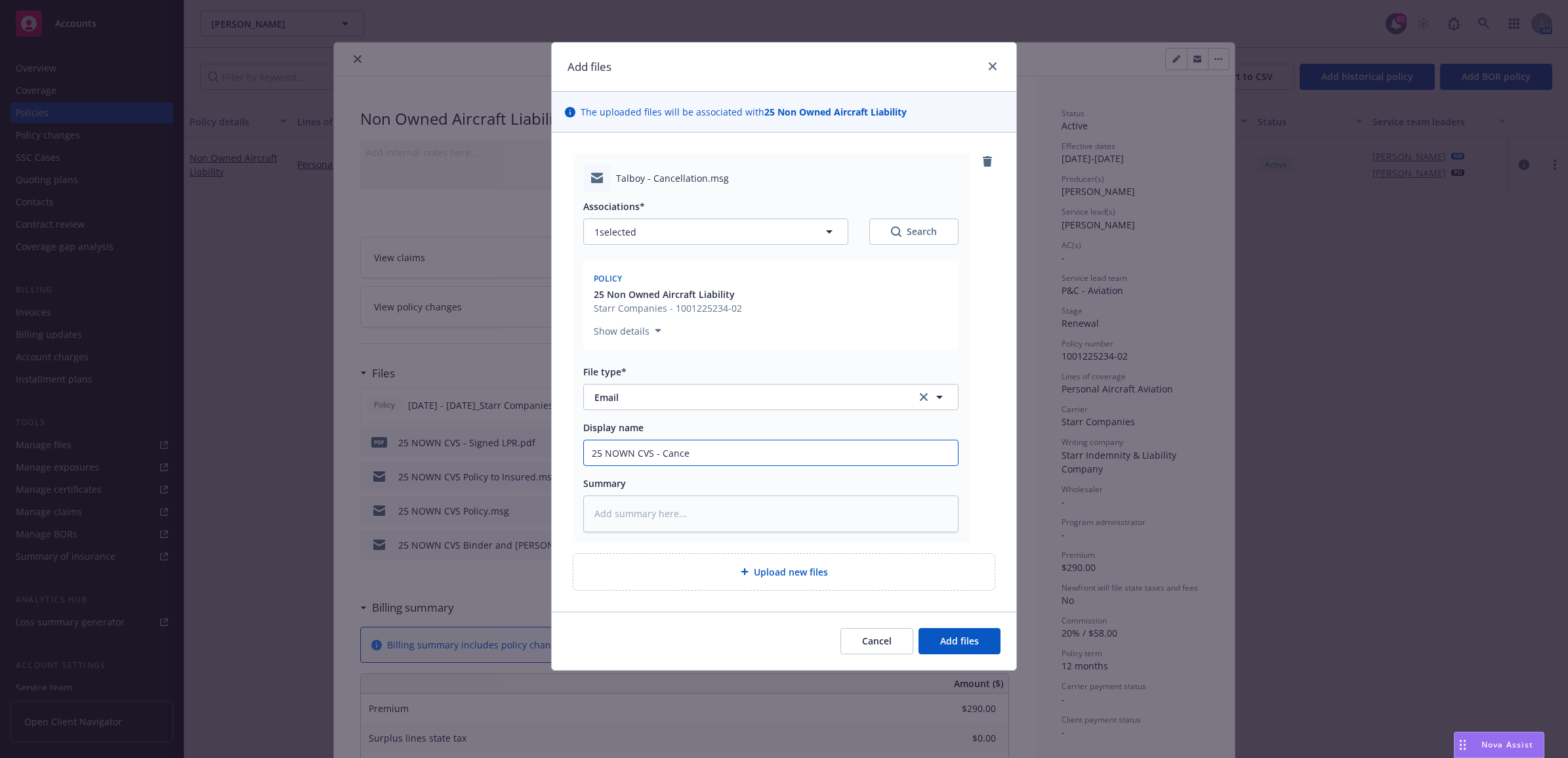
type textarea "x"
type input "25 NOWN CVS - Cancel"
type textarea "x"
type input "25 NOWN CVS - Cancell"
type textarea "x"
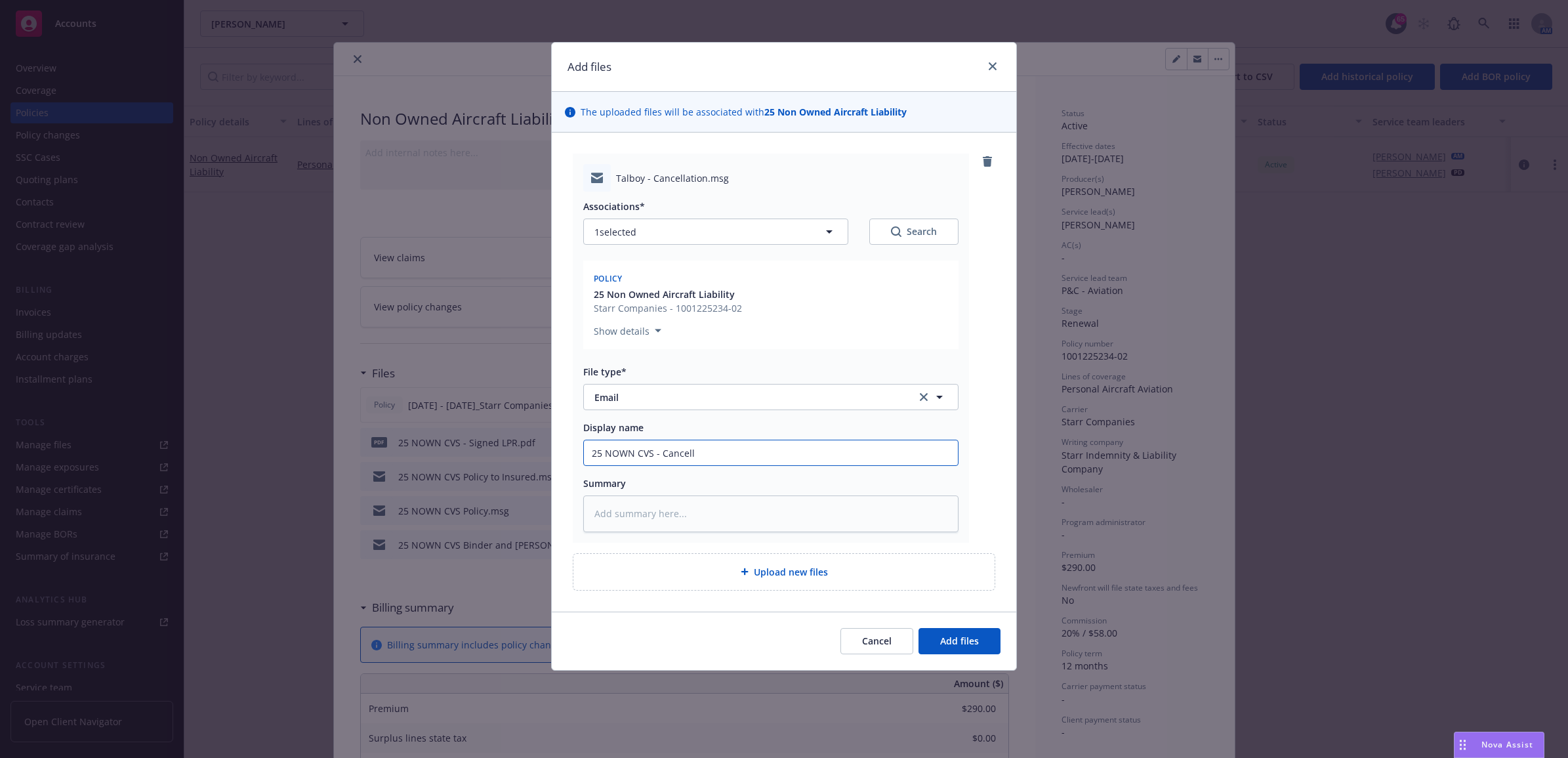
type input "25 NOWN CVS - Cancella"
type textarea "x"
type input "25 NOWN CVS - Cancellat"
type textarea "x"
type input "25 NOWN CVS - Cancellati"
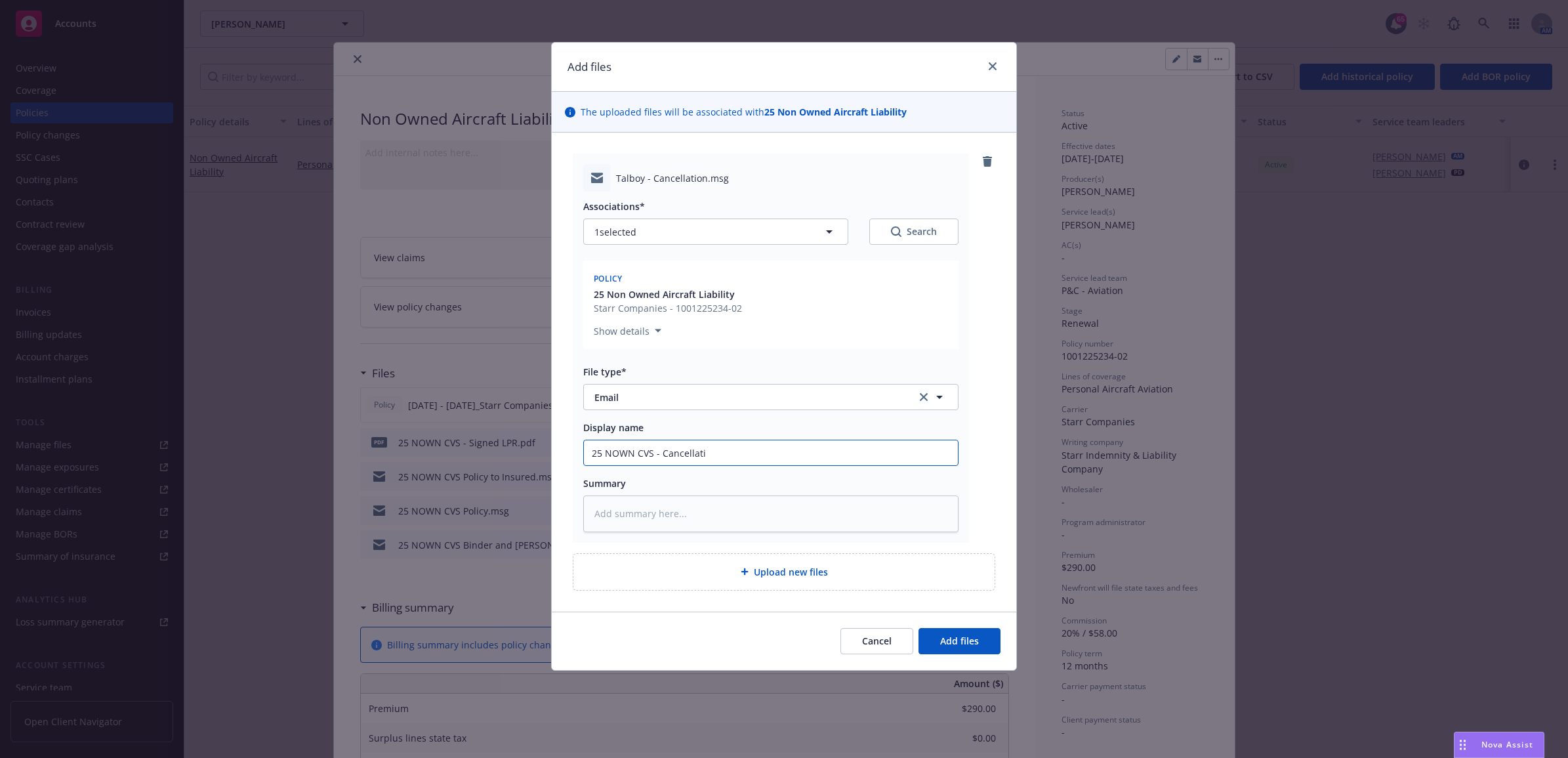
type textarea "x"
type input "25 NOWN CVS - Cancellatio"
type textarea "x"
type input "25 NOWN CVS - Cancellation"
type textarea "x"
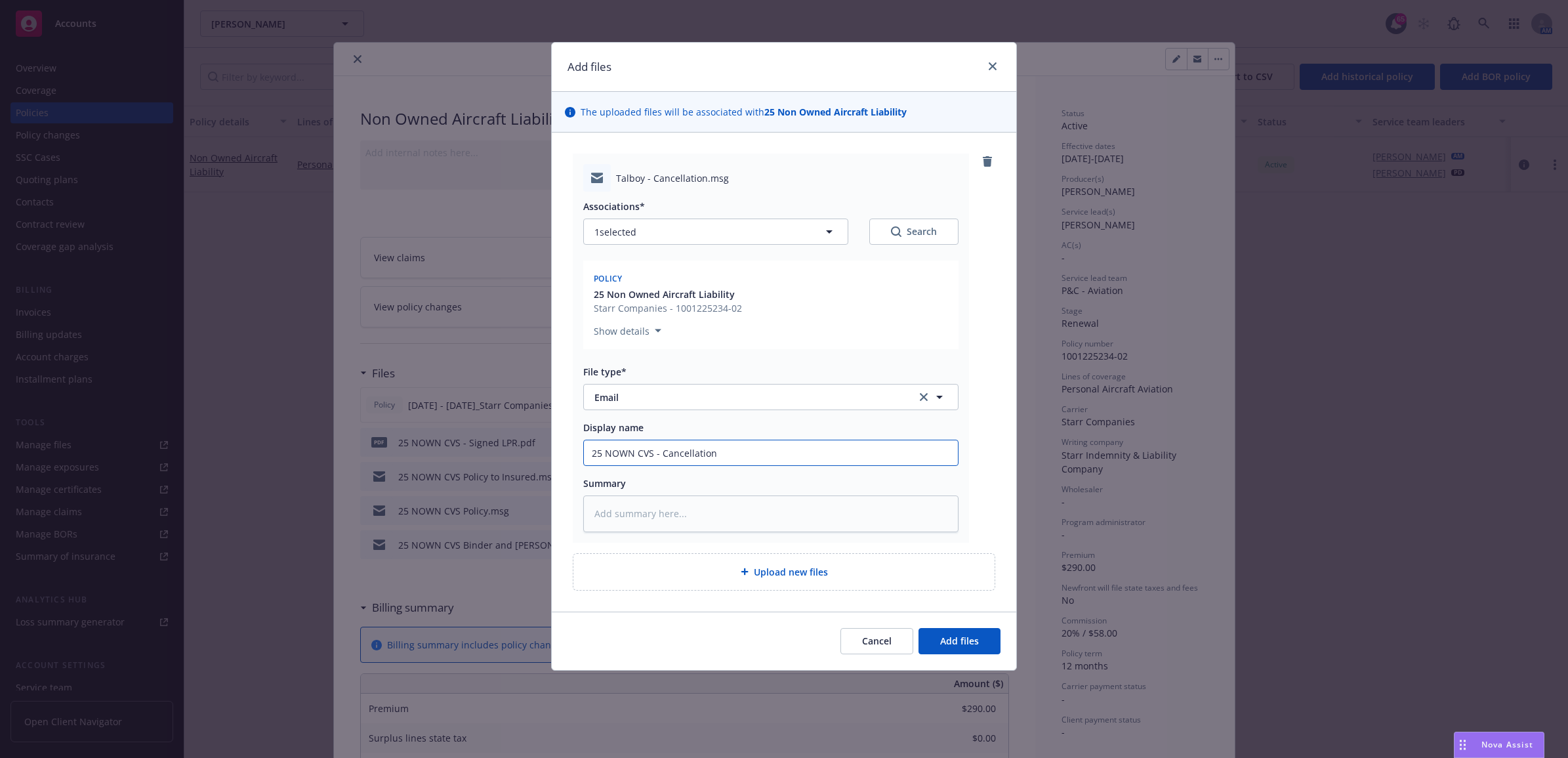
type input "25 NOWN CVS - Cancellation"
type textarea "x"
type input "25 NOWN CVS - Cancellation r"
type textarea "x"
type input "25 NOWN CVS - Cancellation re"
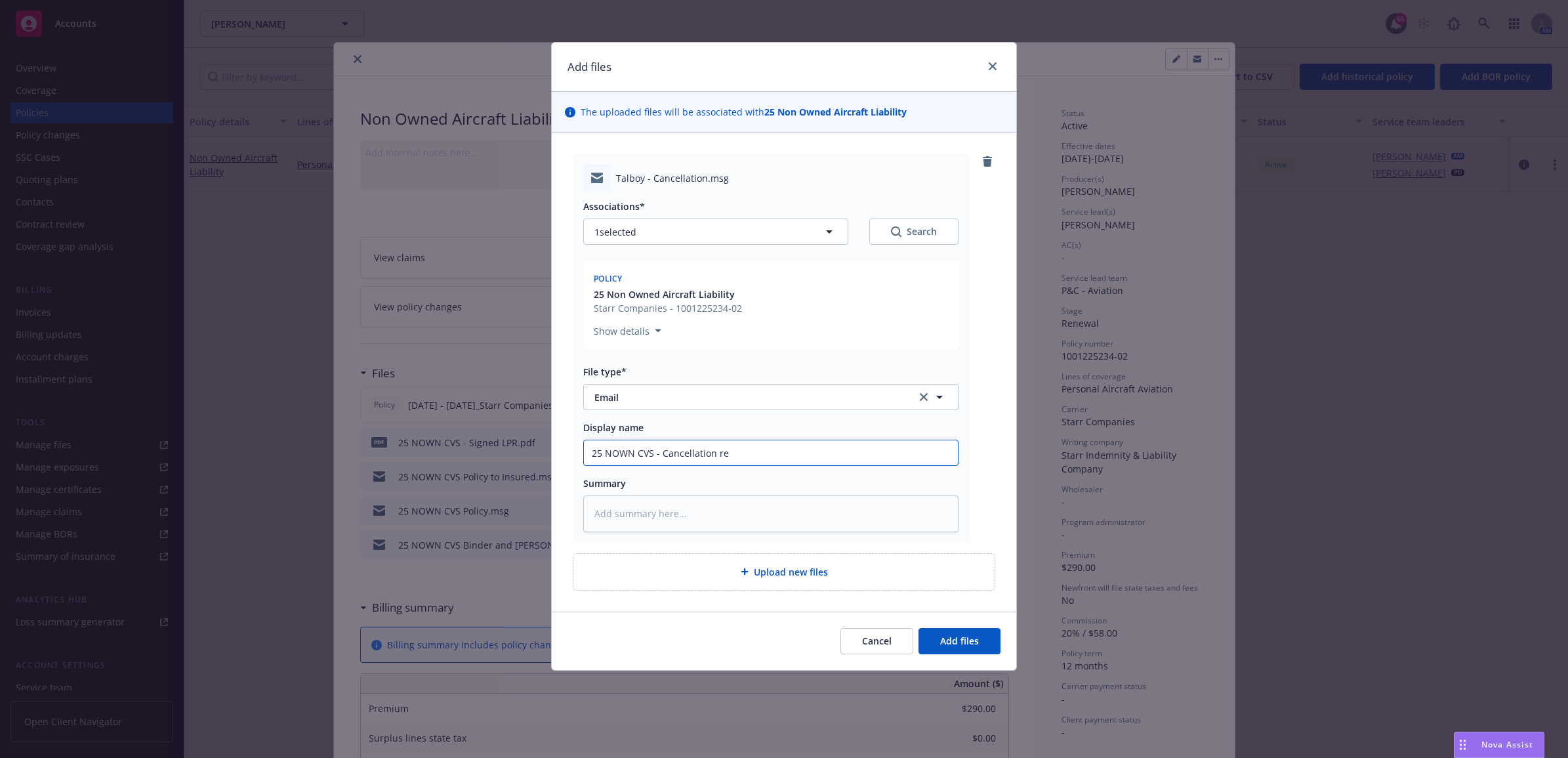
type textarea "x"
type input "25 NOWN CVS - Cancellation req"
type textarea "x"
type input "25 NOWN CVS - Cancellation requ"
type textarea "x"
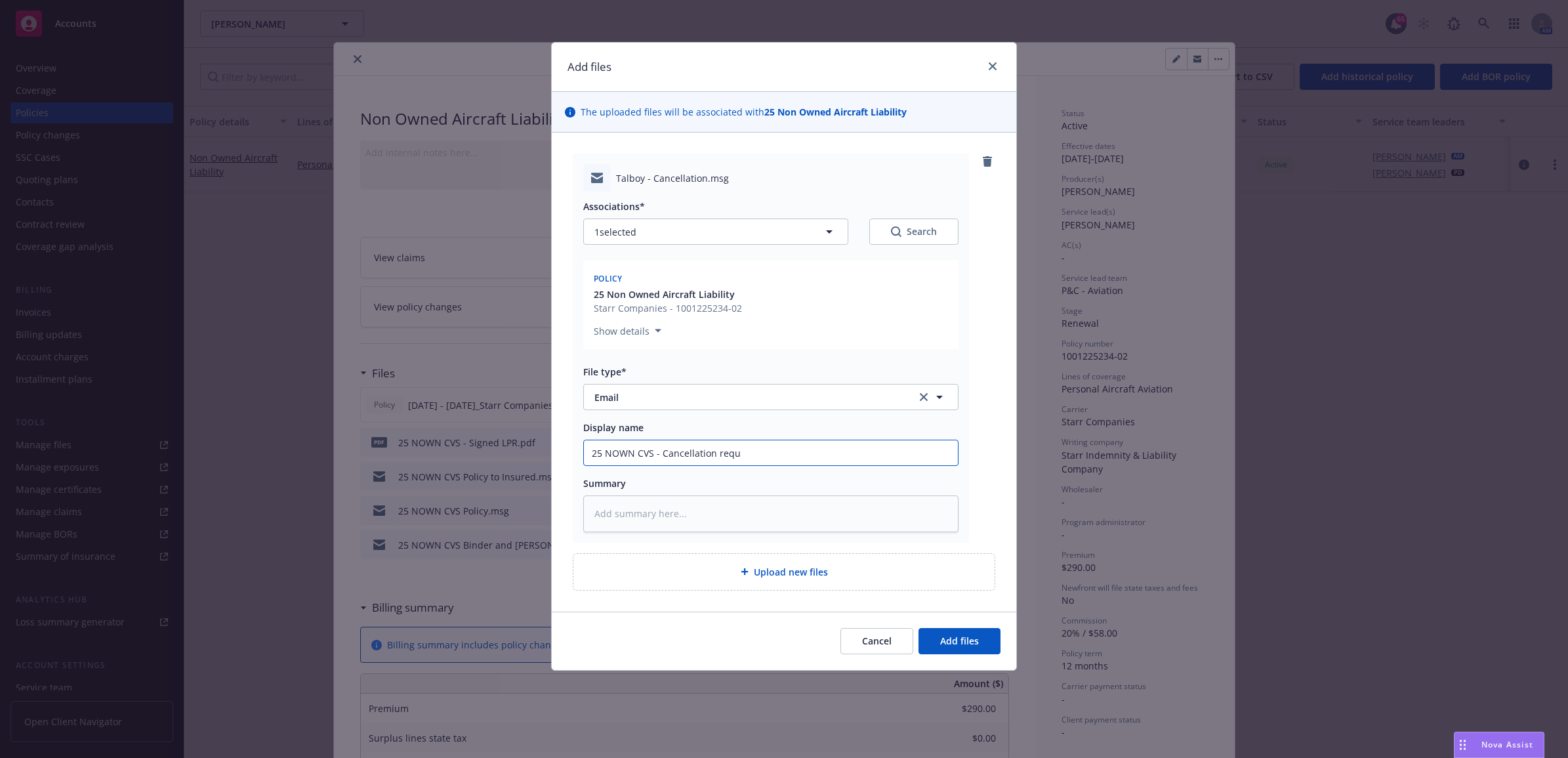
type input "25 NOWN CVS - Cancellation reque"
type textarea "x"
type input "25 NOWN CVS - Cancellation reques"
type textarea "x"
type input "25 NOWN CVS - Cancellation request"
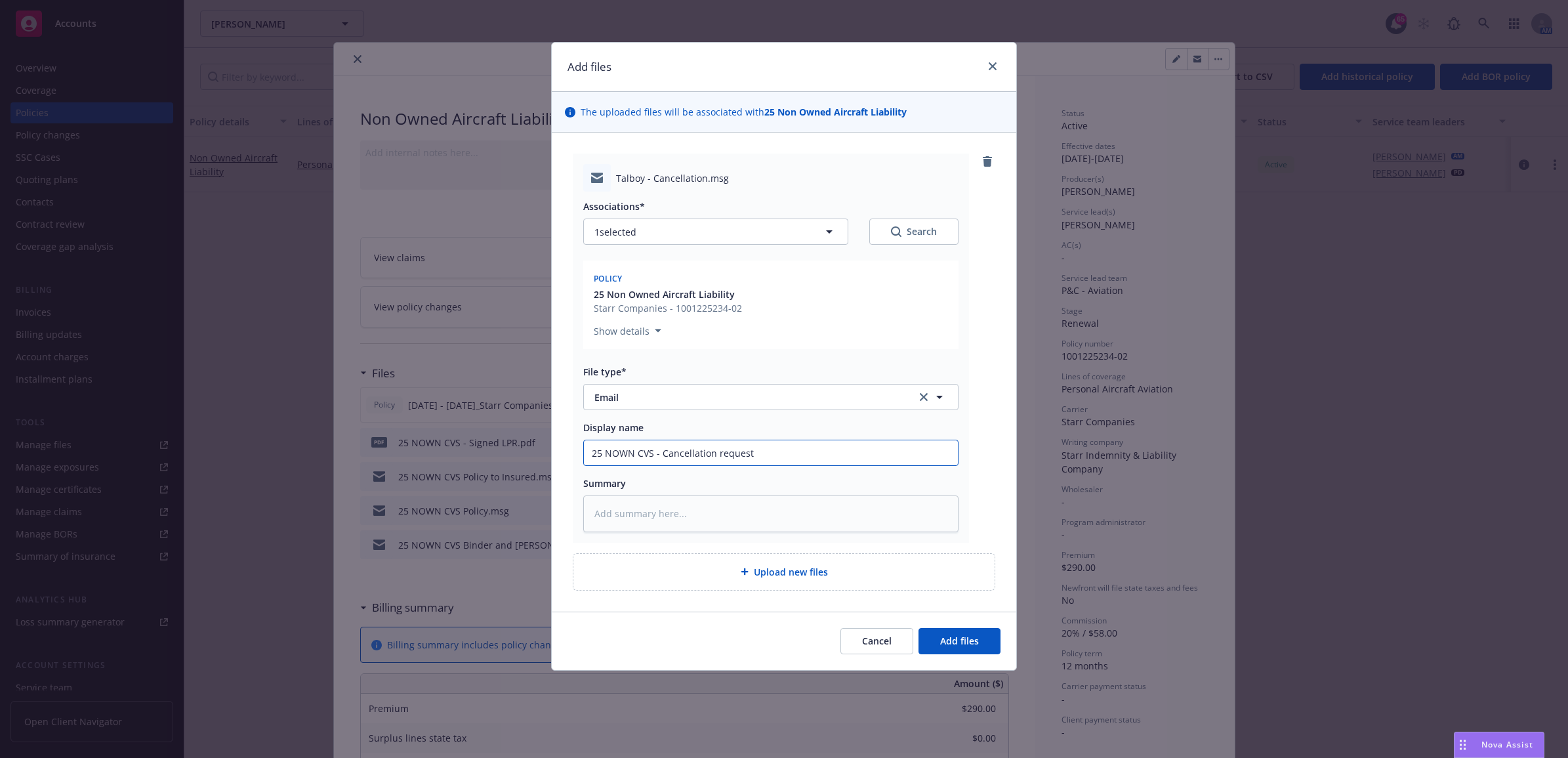
type textarea "x"
type input "25 NOWN CVS - Cancellation request t"
type textarea "x"
type input "25 NOWN CVS - Cancellation request to"
type textarea "x"
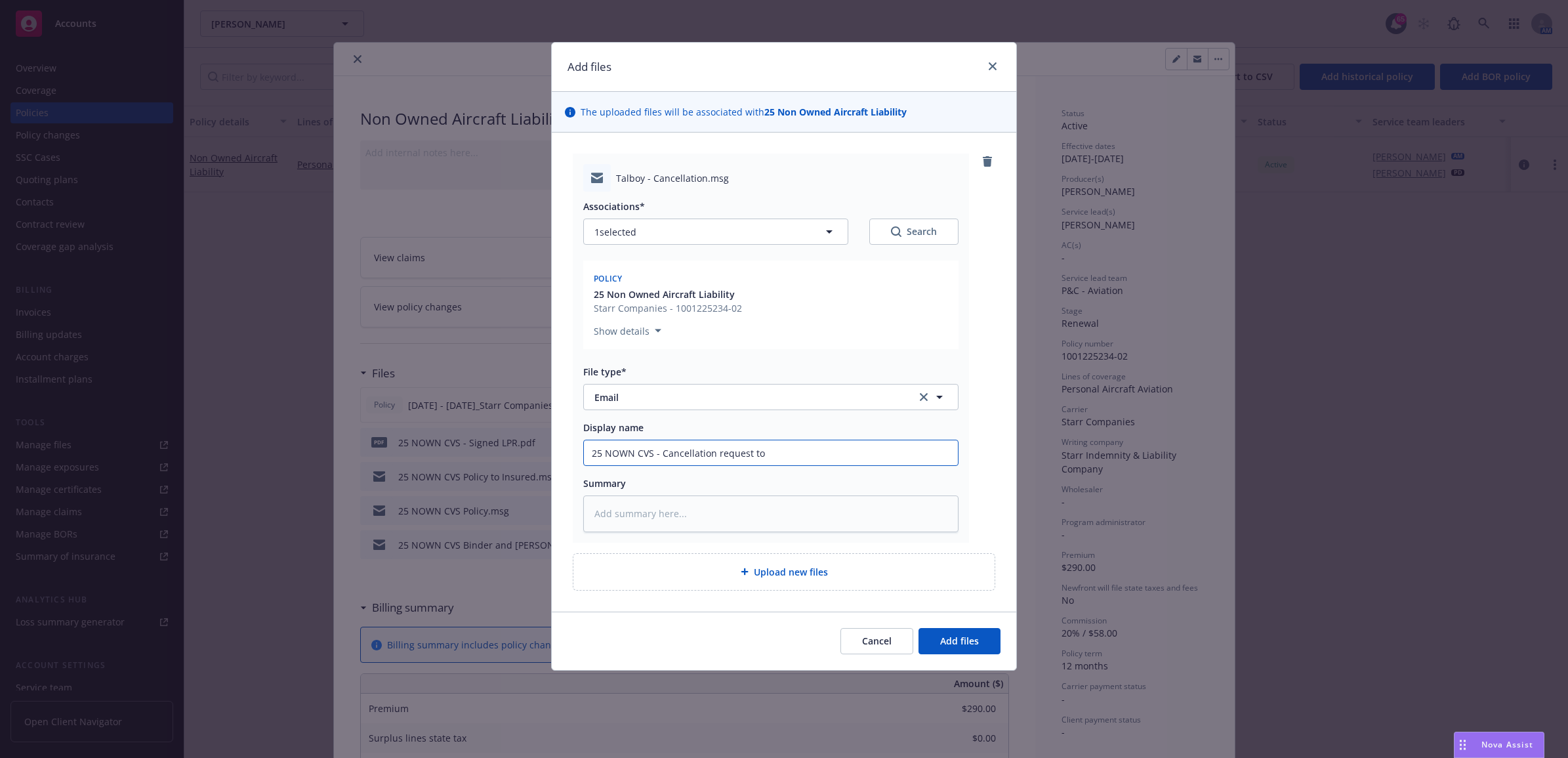
type input "25 NOWN CVS - Cancellation request to"
type textarea "x"
type input "25 NOWN CVS - Cancellation request to c"
type textarea "x"
type input "25 NOWN CVS - Cancellation request to ca"
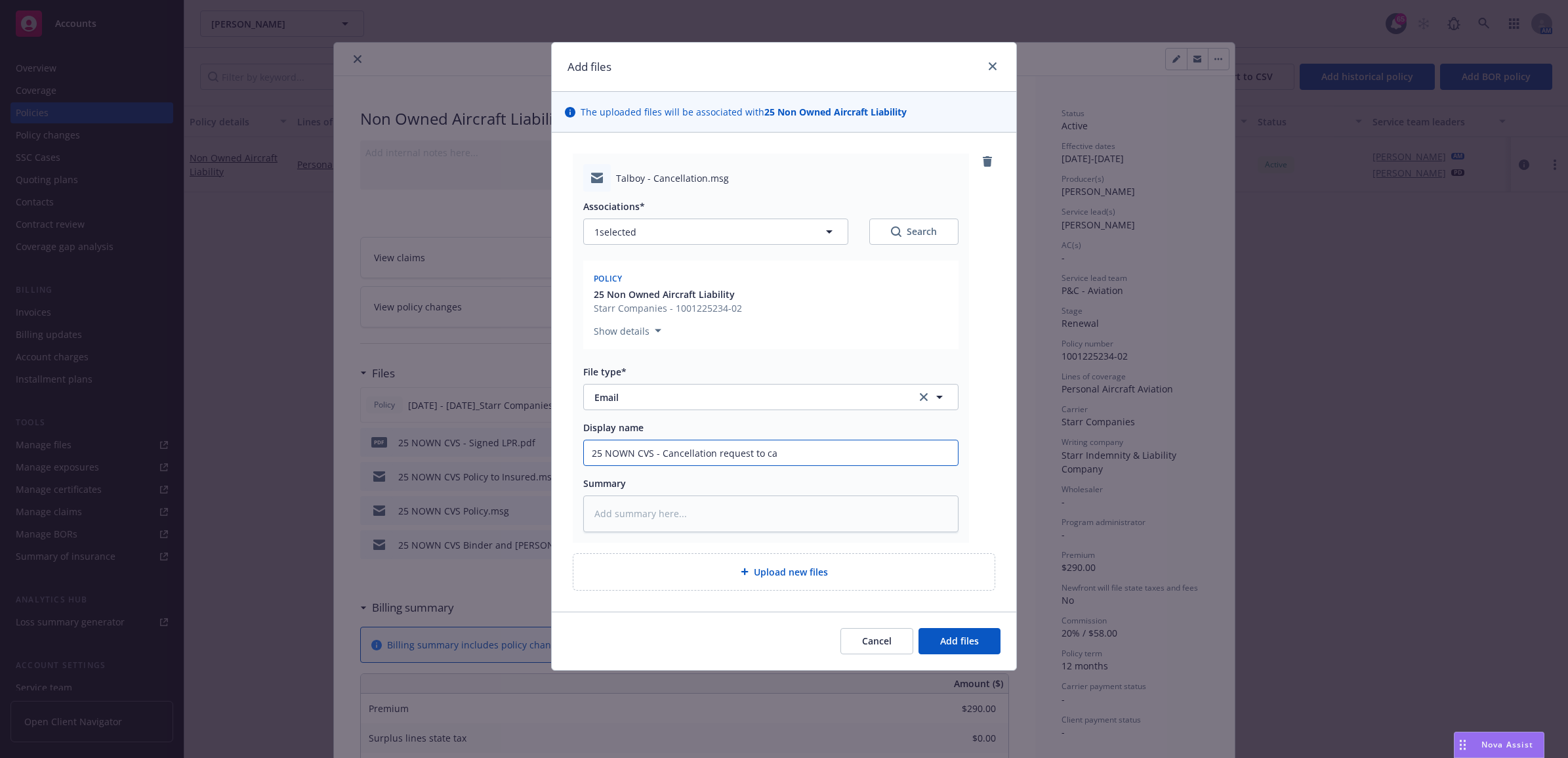
type textarea "x"
type input "25 NOWN CVS - Cancellation request to car"
type textarea "x"
type input "25 NOWN CVS - Cancellation request to [PERSON_NAME]"
type textarea "x"
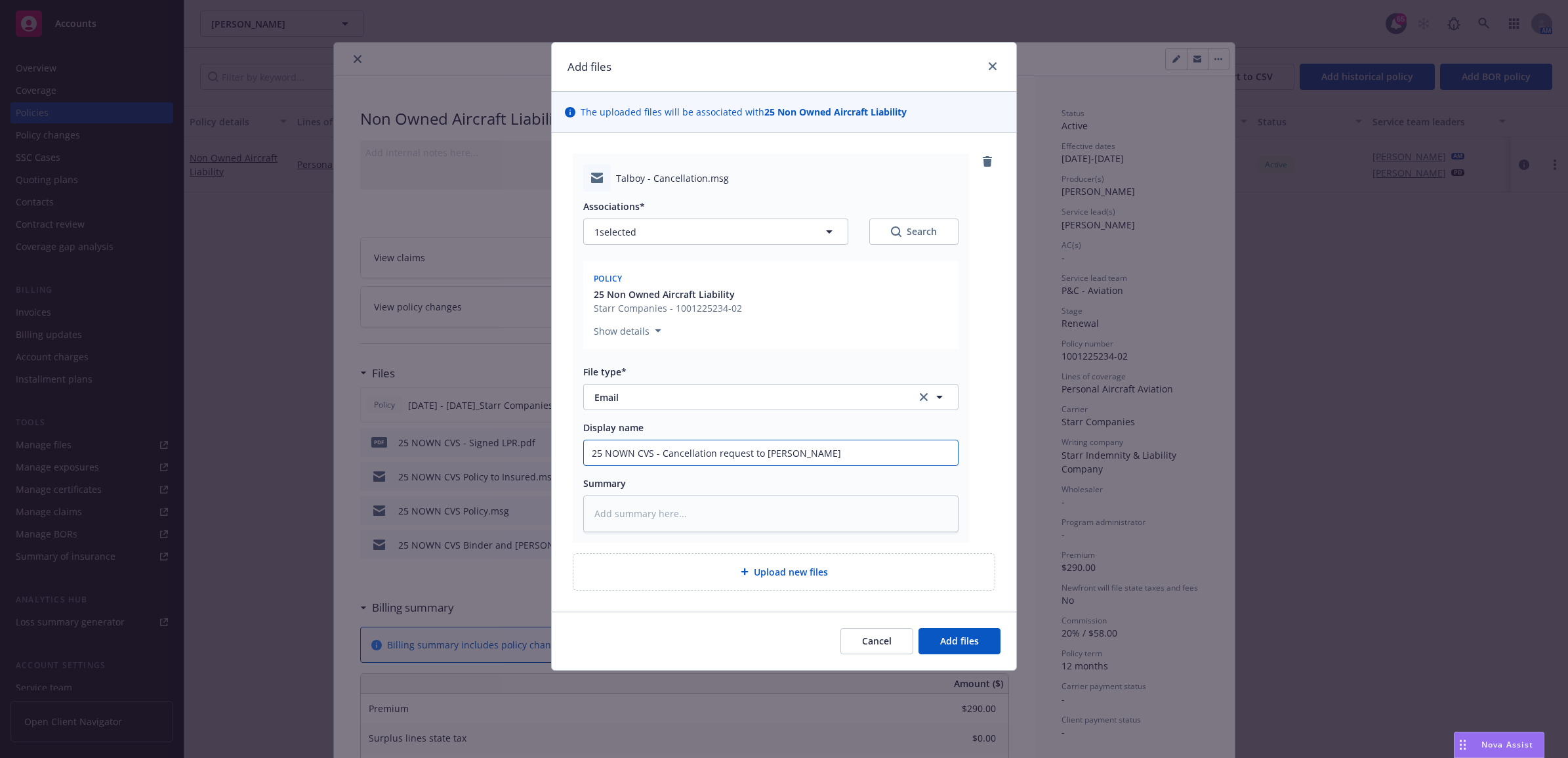
type input "25 NOWN CVS - Cancellation request to [PERSON_NAME]"
type textarea "x"
type input "25 NOWN CVS - Cancellation request to [PERSON_NAME]"
type textarea "x"
drag, startPoint x: 837, startPoint y: 460, endPoint x: 601, endPoint y: 446, distance: 236.4
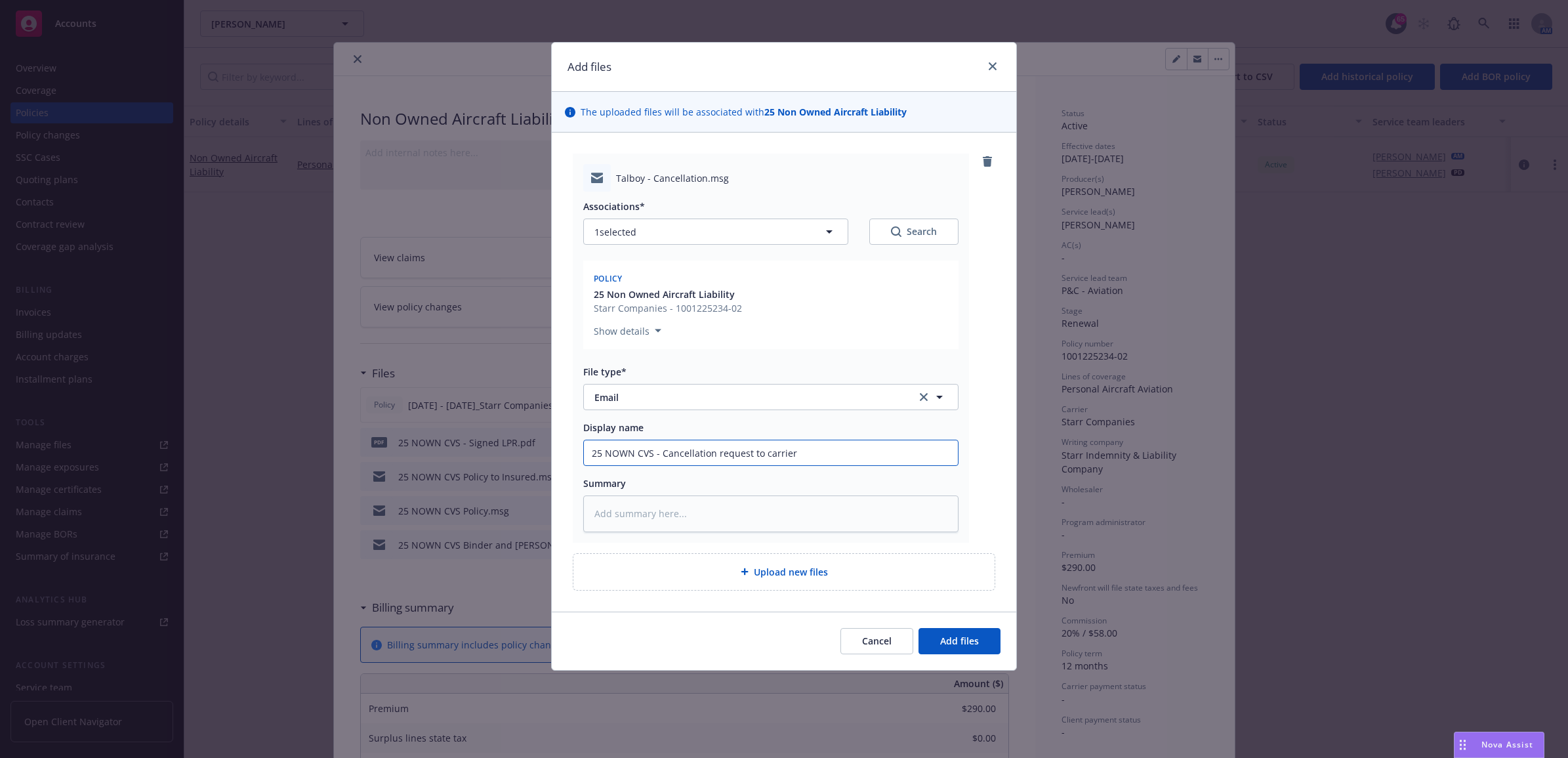
click at [544, 331] on div "Add files The uploaded files will be associated with 25 Non Owned Aircraft Liab…" at bounding box center [784, 379] width 1568 height 758
type input "25 NOWN CVS - Cancellation request to carrier"
paste textarea "25 NOWN CVS - Cancellation request to carrier"
type textarea "x"
type textarea "25 NOWN CVS - Cancellation request to carrier"
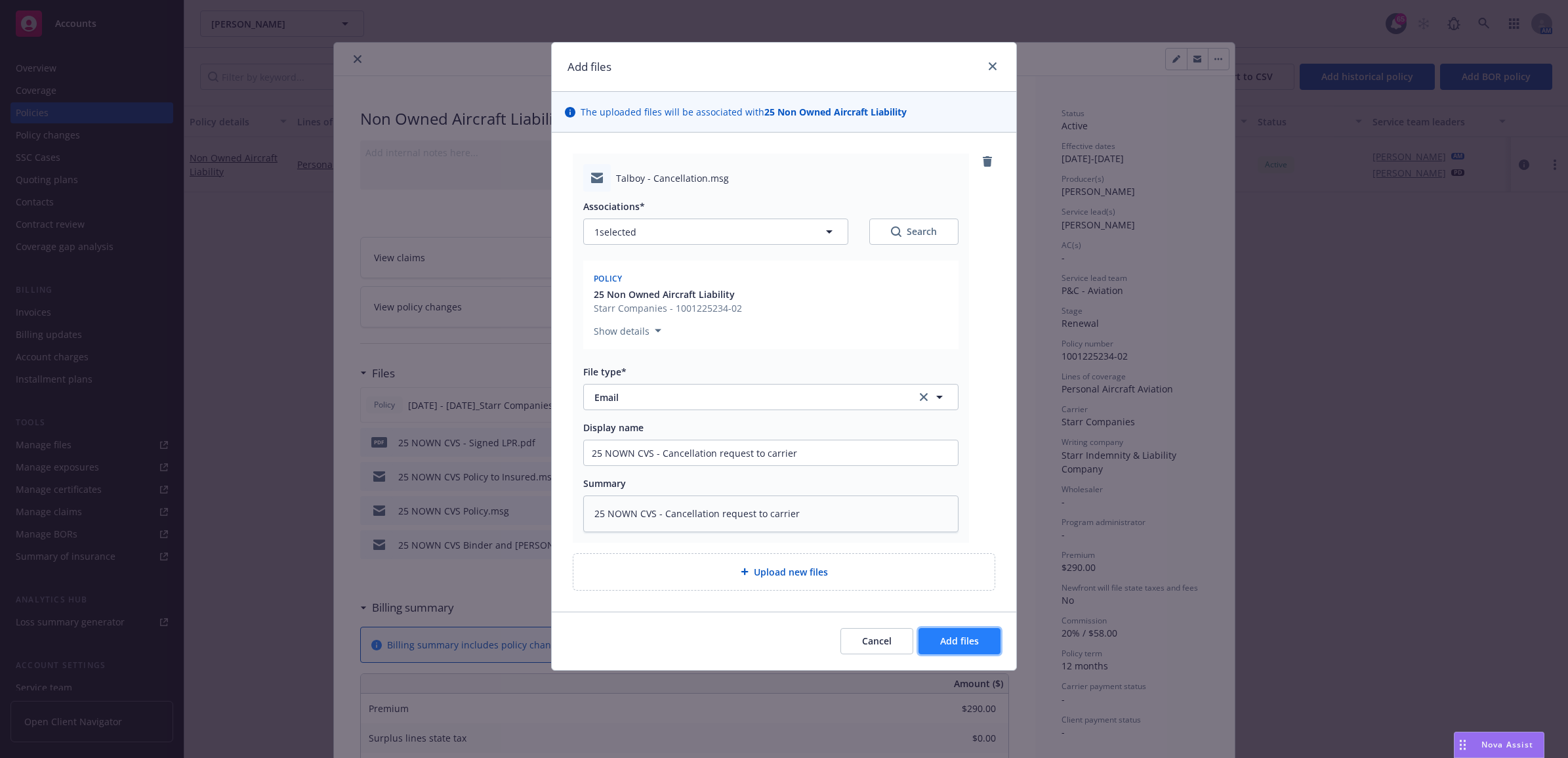
click at [774, 331] on span "Add files" at bounding box center [959, 641] width 39 height 13
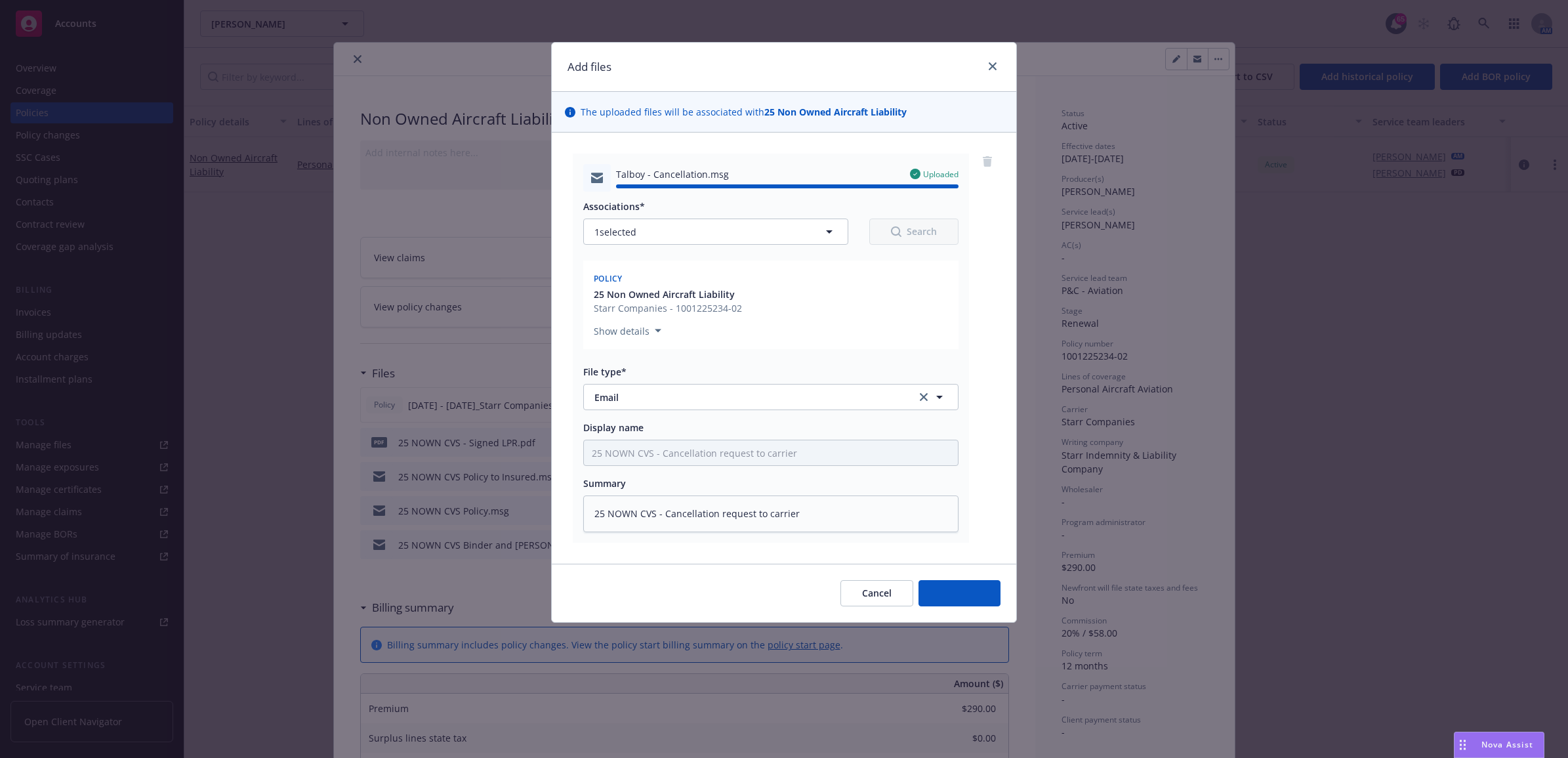
type textarea "x"
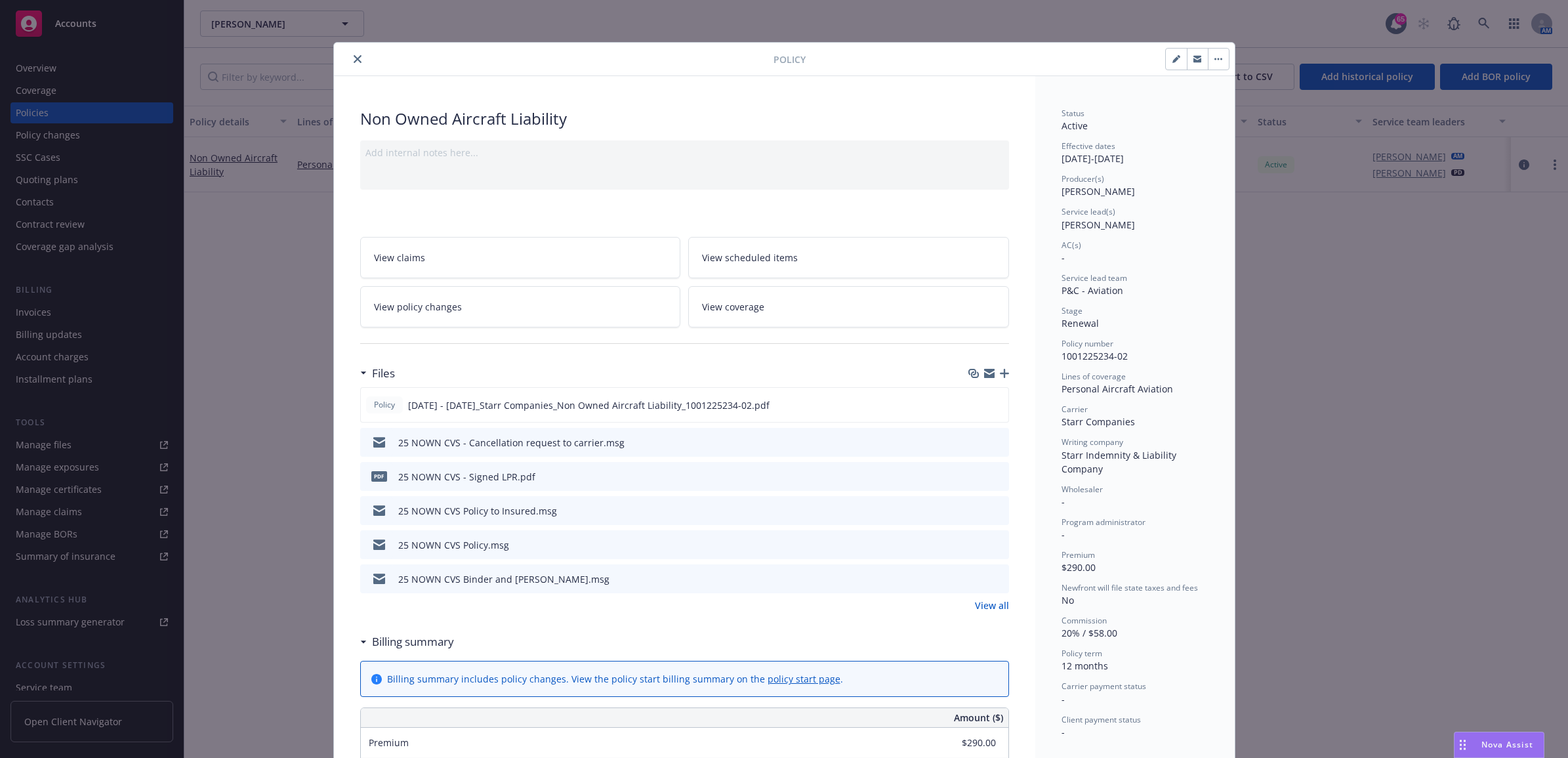
click at [353, 59] on icon "close" at bounding box center [357, 59] width 8 height 8
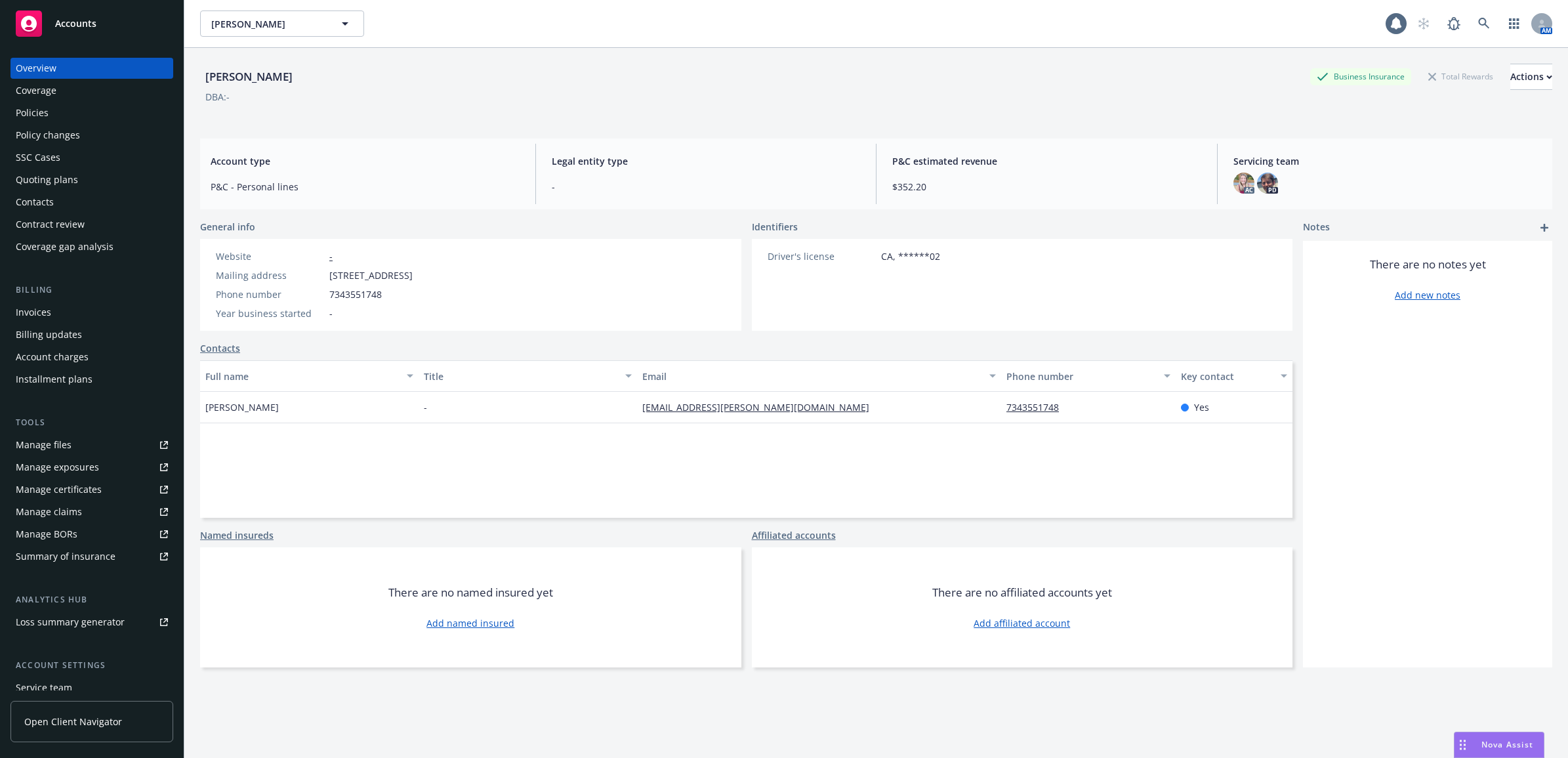
drag, startPoint x: 0, startPoint y: 0, endPoint x: 53, endPoint y: 106, distance: 118.5
click at [53, 106] on div "Policies" at bounding box center [92, 113] width 152 height 21
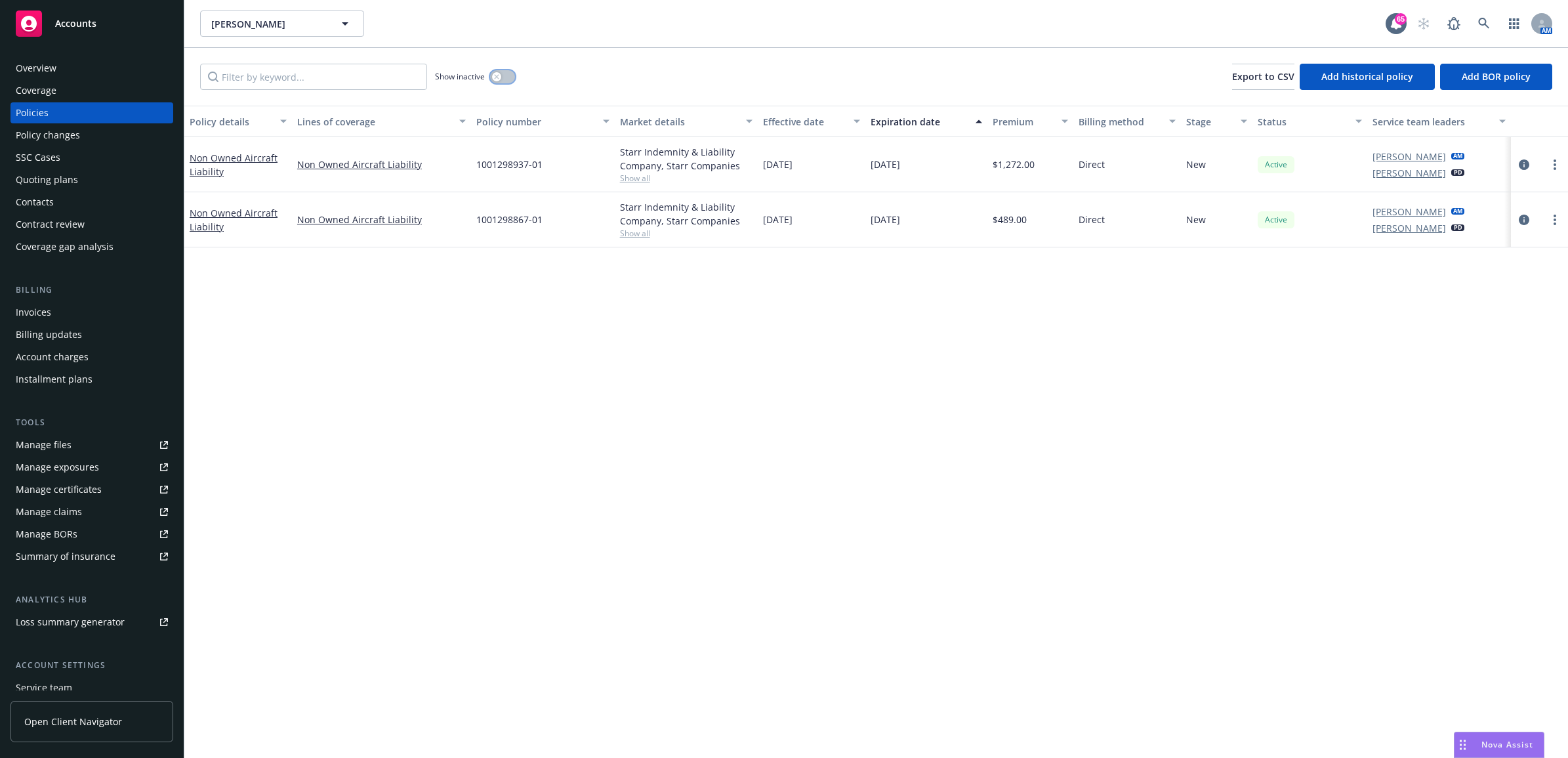
click at [498, 74] on icon "button" at bounding box center [497, 76] width 6 height 6
click at [498, 73] on button "button" at bounding box center [502, 76] width 25 height 13
click at [1529, 221] on link "circleInformation" at bounding box center [1524, 220] width 16 height 16
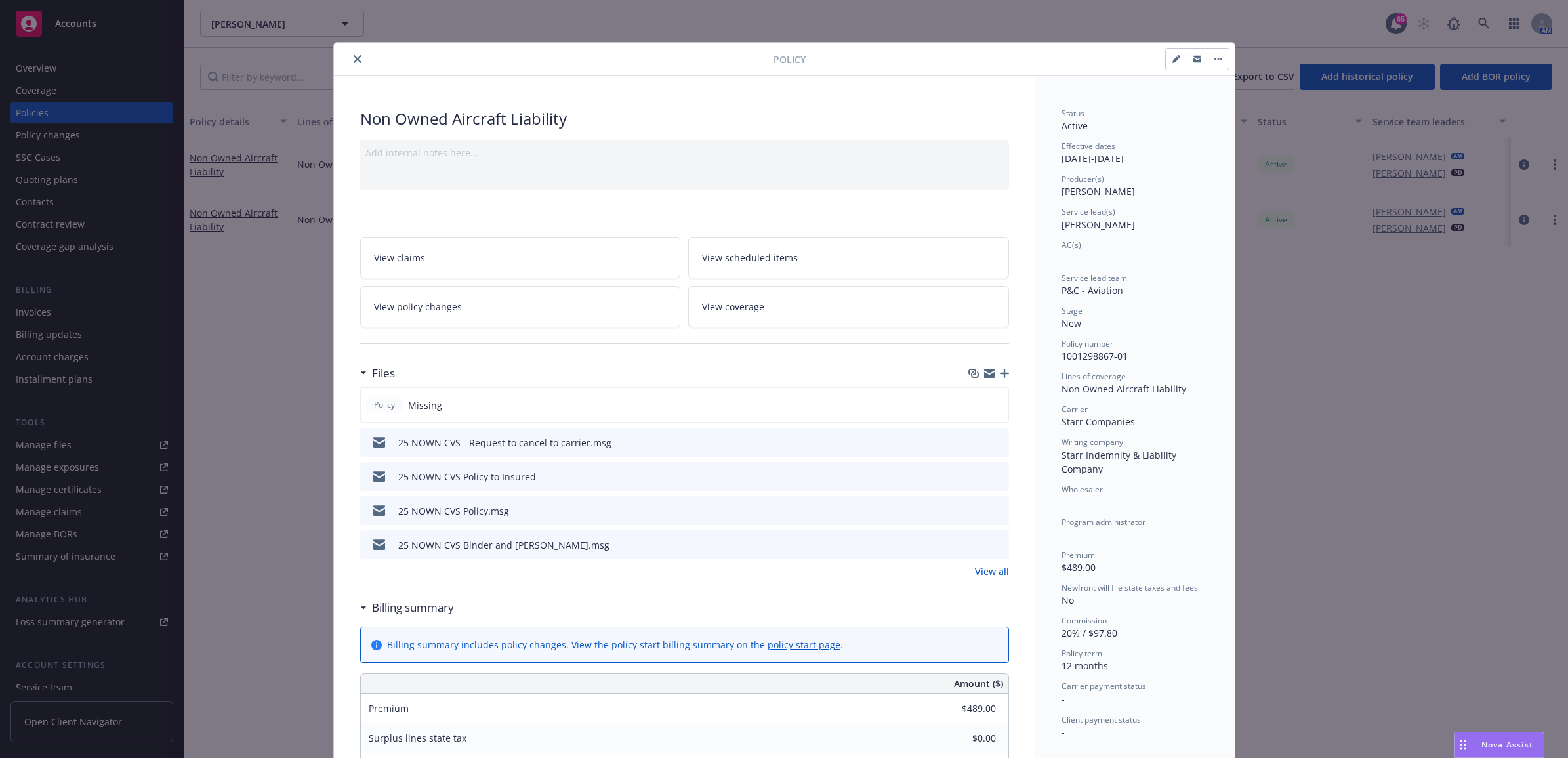
click at [353, 62] on icon "close" at bounding box center [357, 59] width 8 height 8
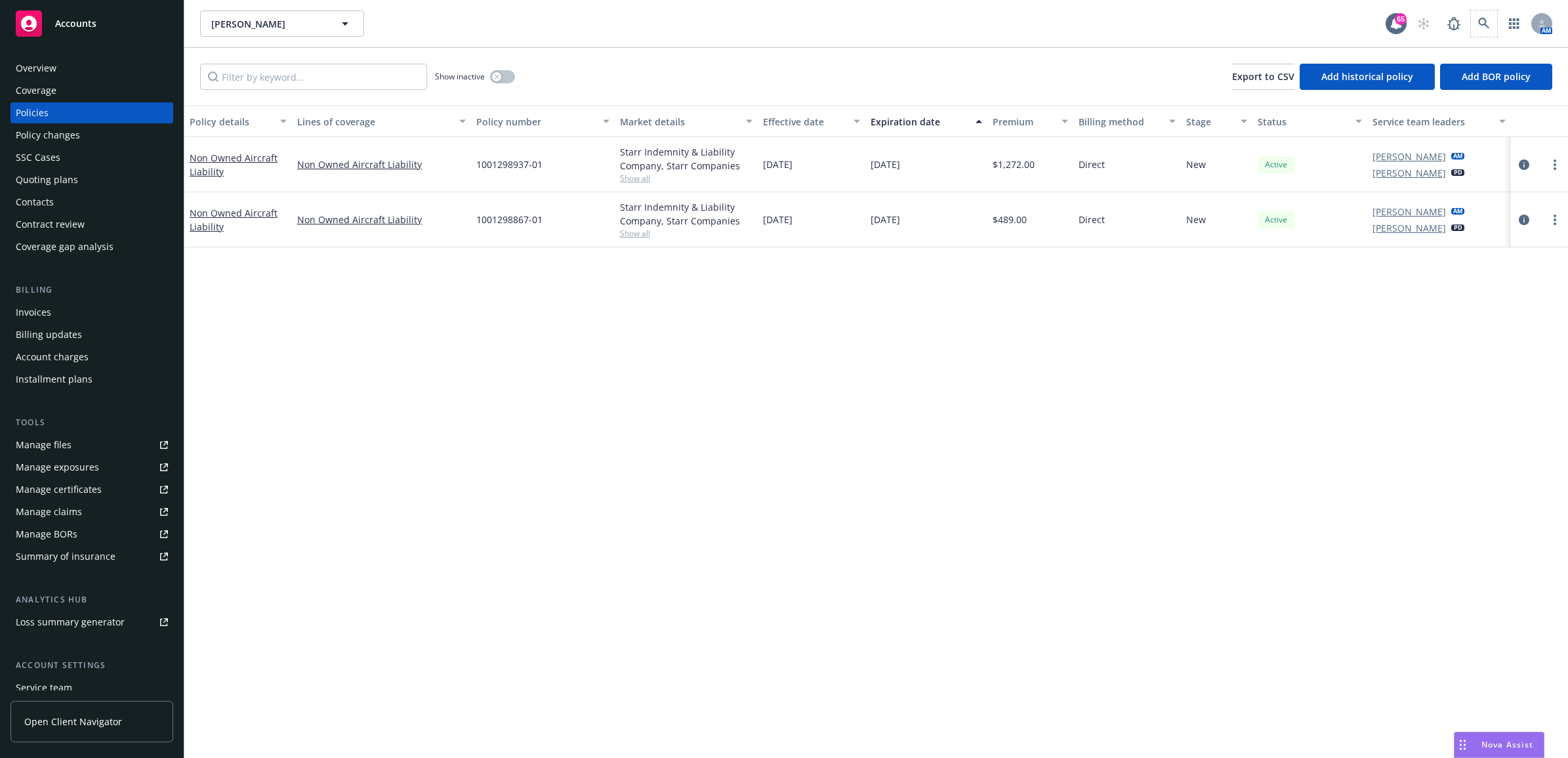
click at [1471, 21] on span at bounding box center [1484, 23] width 26 height 26
click at [1478, 18] on icon at bounding box center [1484, 23] width 12 height 12
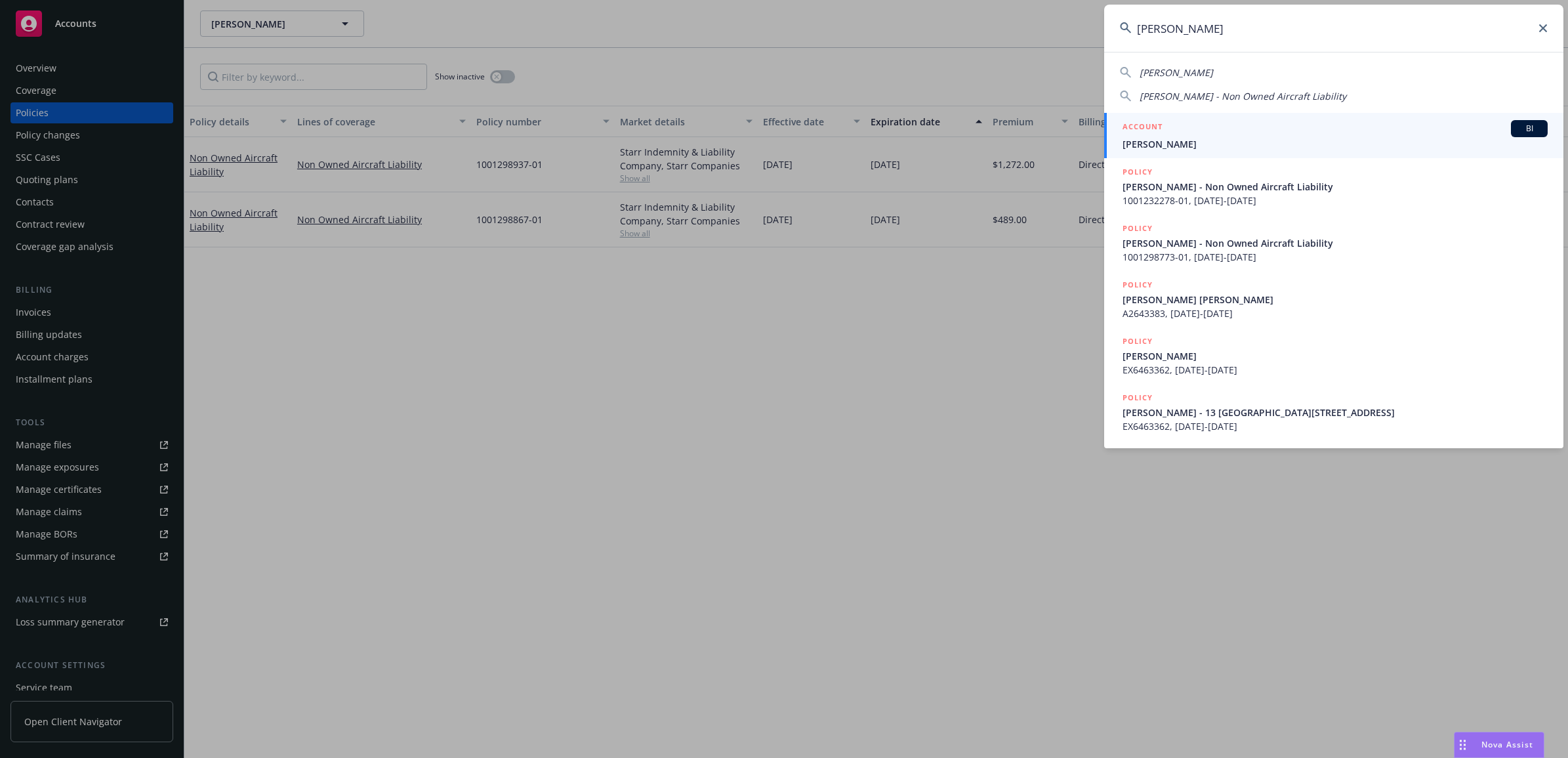
type input "brandon ke"
click at [1223, 153] on link "ACCOUNT BI Brandon Keith" at bounding box center [1333, 135] width 459 height 45
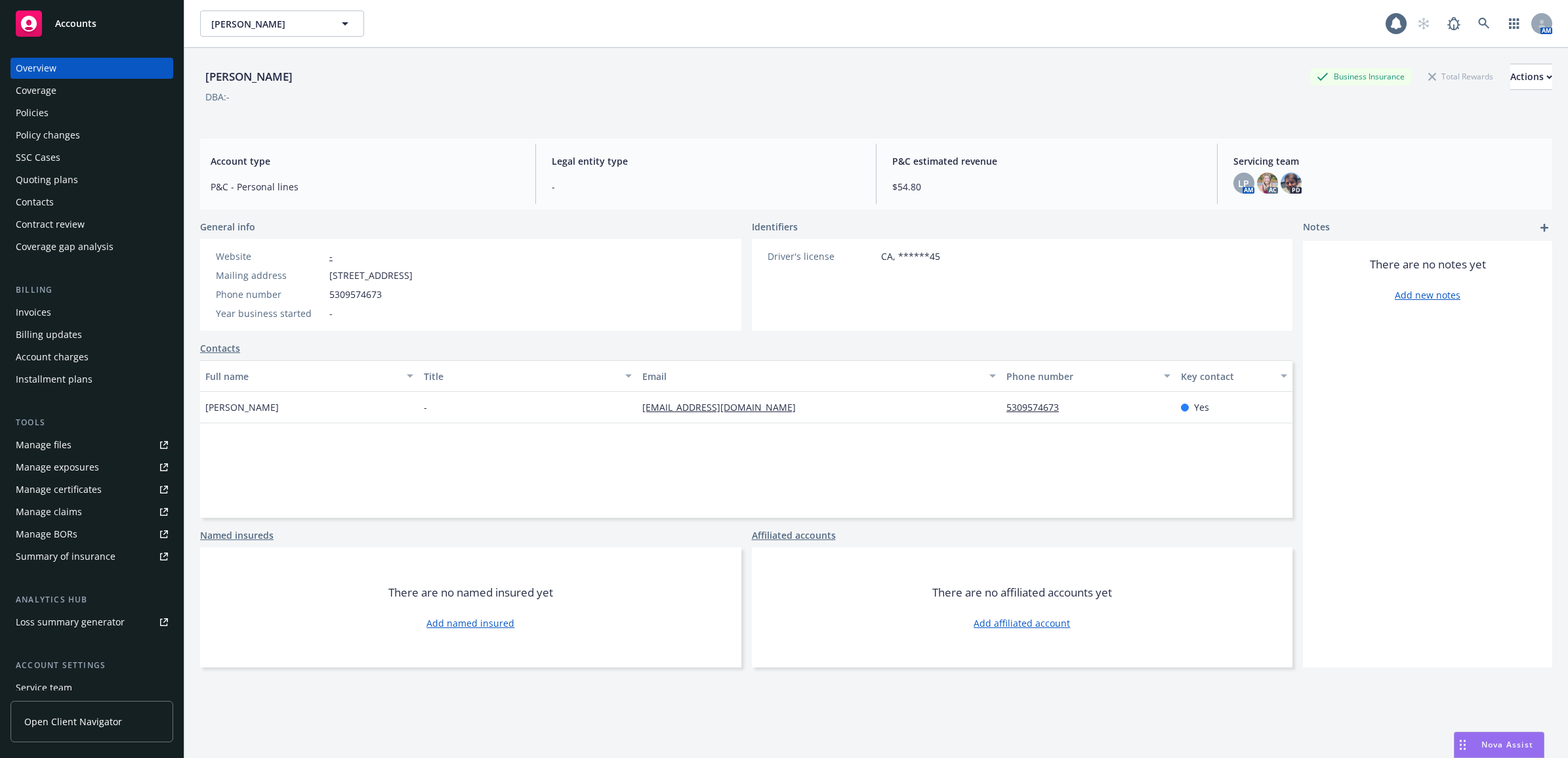
click at [64, 126] on div "Policy changes" at bounding box center [48, 135] width 64 height 21
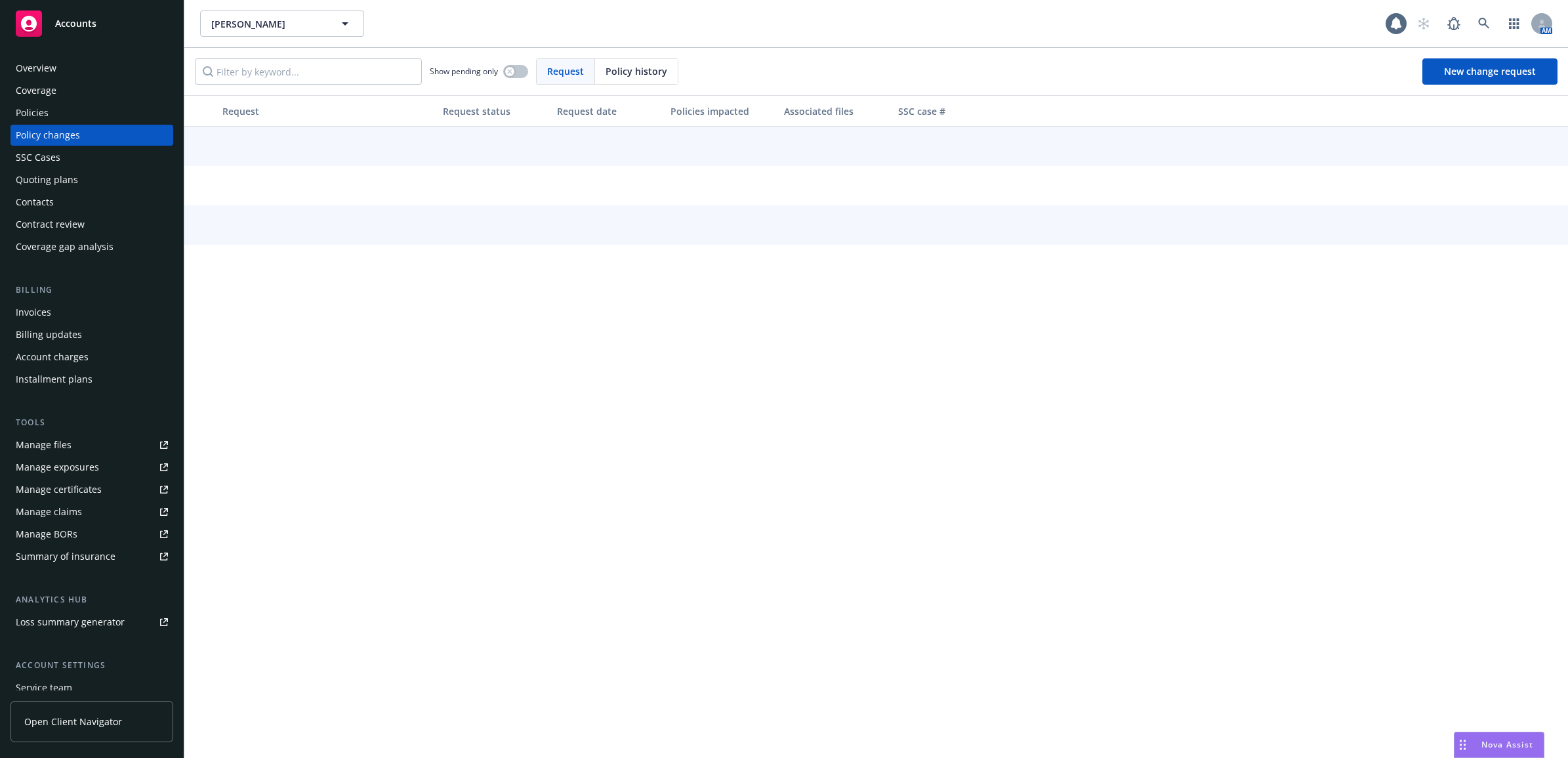
click at [76, 113] on div "Policies" at bounding box center [92, 113] width 152 height 21
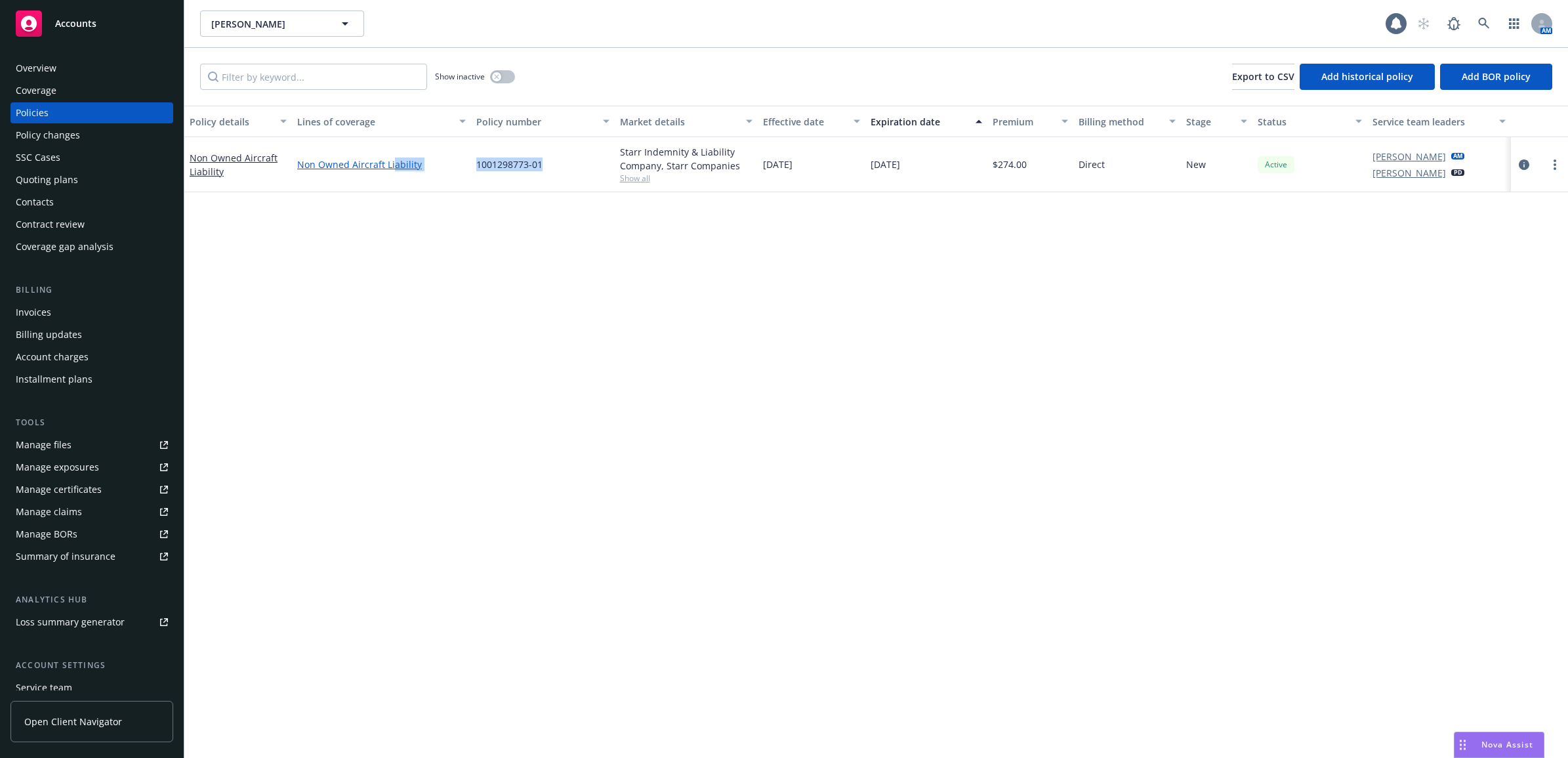
drag, startPoint x: 549, startPoint y: 170, endPoint x: 393, endPoint y: 162, distance: 156.2
click at [393, 162] on div "Non Owned Aircraft Liability Non Owned Aircraft Liability 1001298773-01 Starr I…" at bounding box center [876, 164] width 1383 height 55
drag, startPoint x: 393, startPoint y: 162, endPoint x: 504, endPoint y: 168, distance: 111.2
click at [504, 168] on span "1001298773-01" at bounding box center [509, 164] width 66 height 14
click at [465, 170] on div "Non Owned Aircraft Liability Non Owned Aircraft Liability 1001298773-01 Starr I…" at bounding box center [876, 164] width 1383 height 55
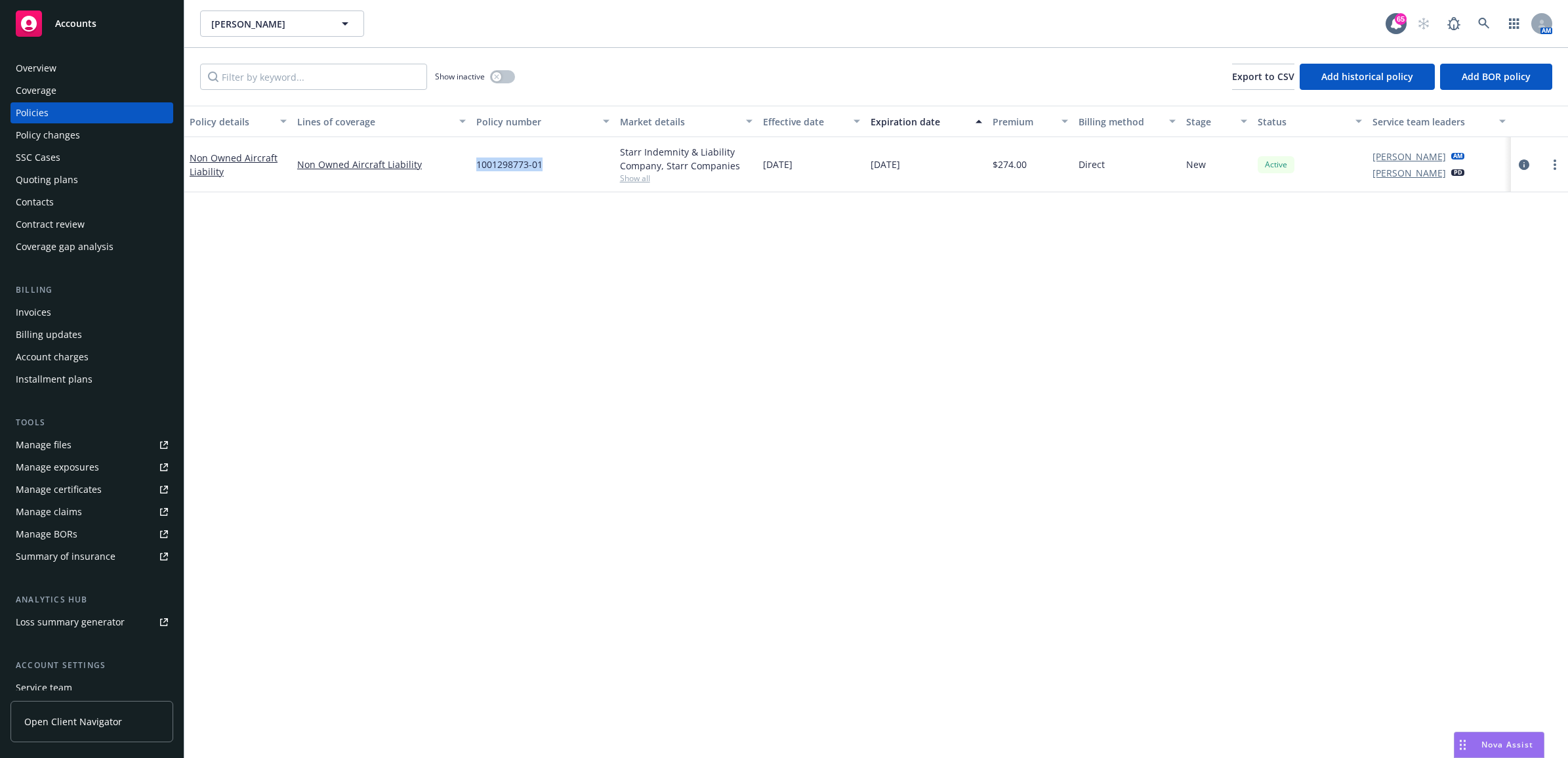
drag, startPoint x: 464, startPoint y: 170, endPoint x: 495, endPoint y: 162, distance: 32.0
